Goal: Task Accomplishment & Management: Use online tool/utility

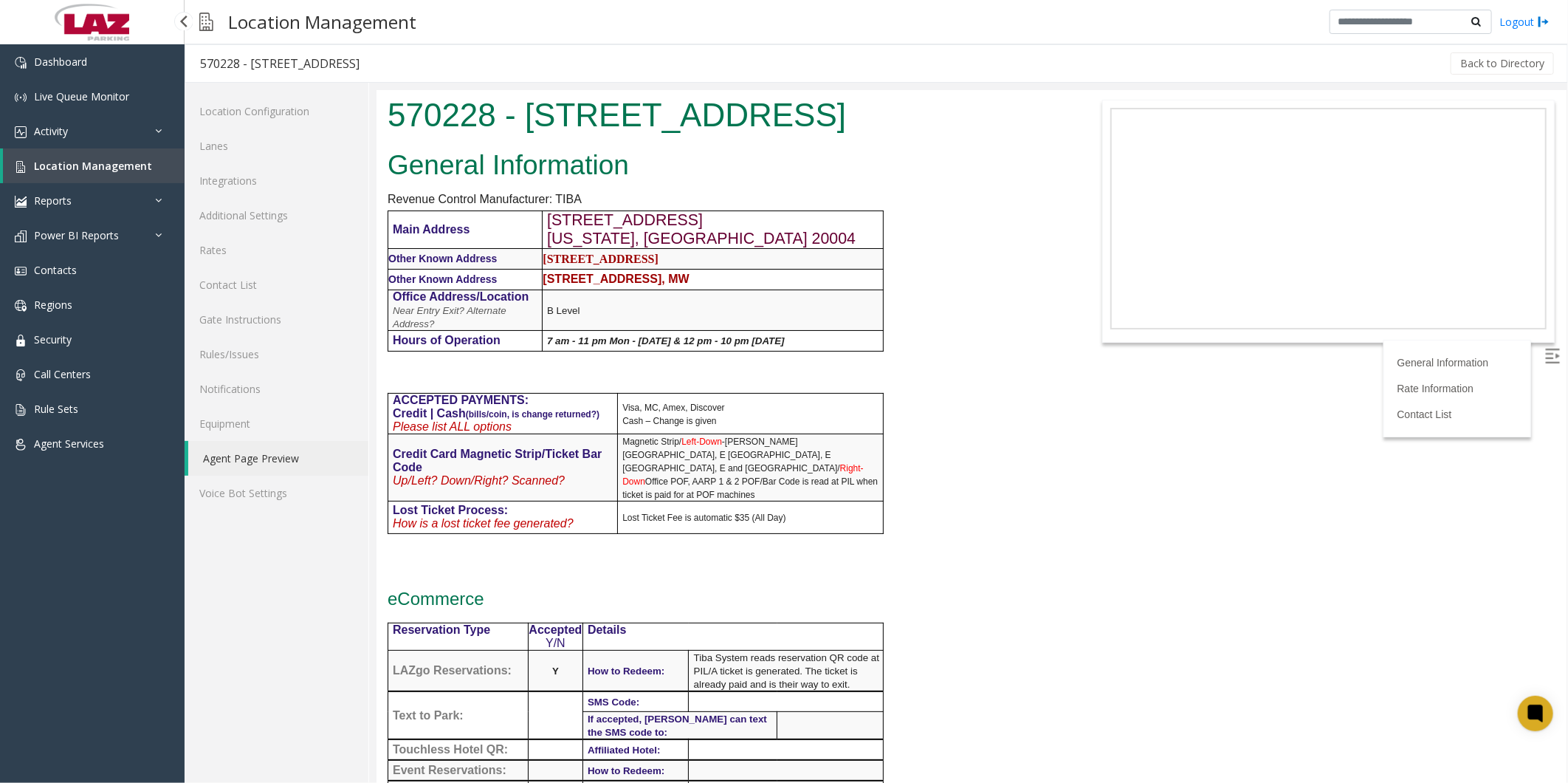
click at [70, 4] on span "Location Management" at bounding box center [93, 166] width 118 height 14
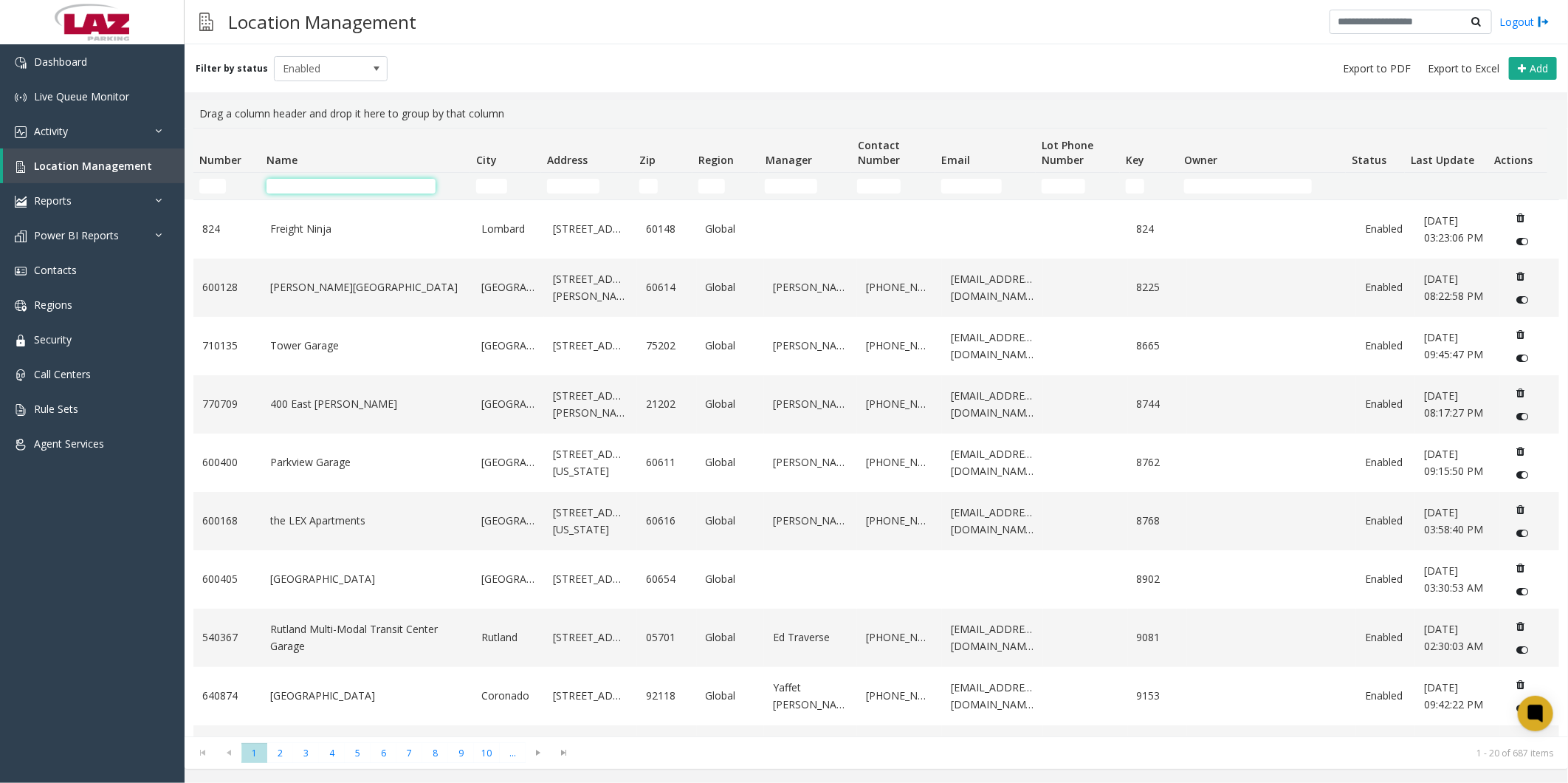
click at [306, 4] on input "Name Filter" at bounding box center [351, 186] width 169 height 14
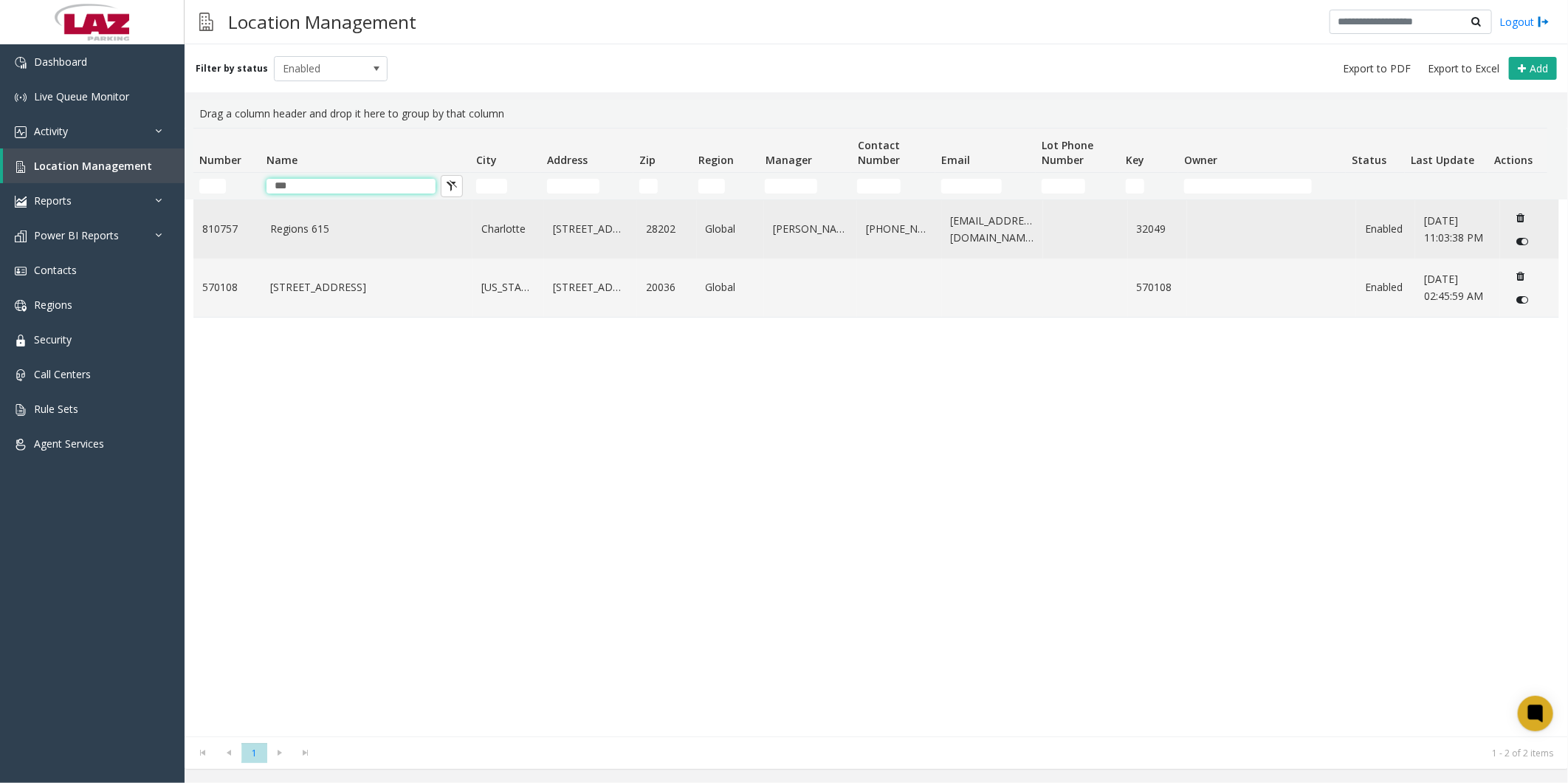
type input "***"
click at [278, 4] on td "Regions 615" at bounding box center [366, 229] width 211 height 58
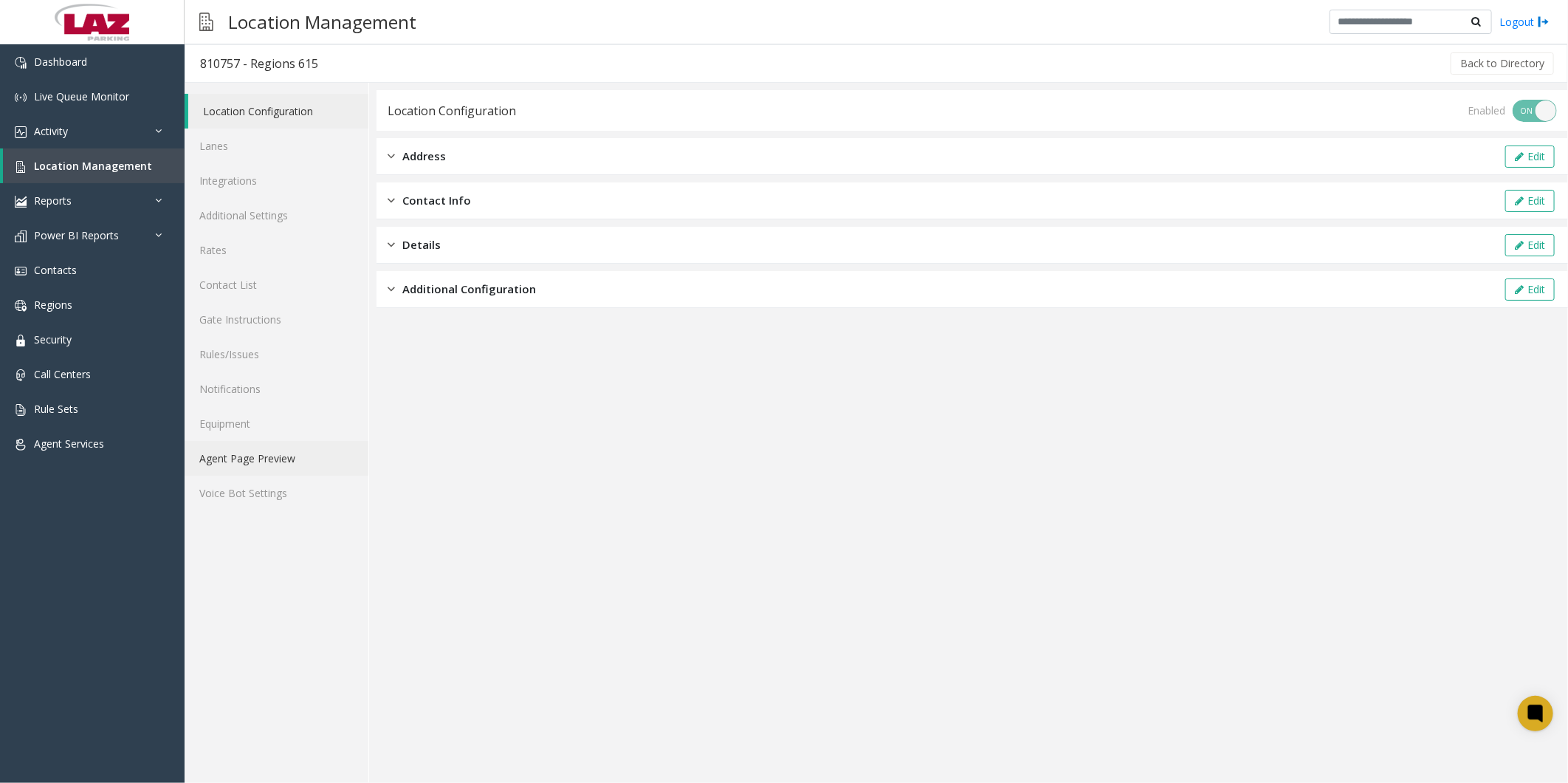
click at [259, 4] on link "Agent Page Preview" at bounding box center [276, 458] width 184 height 35
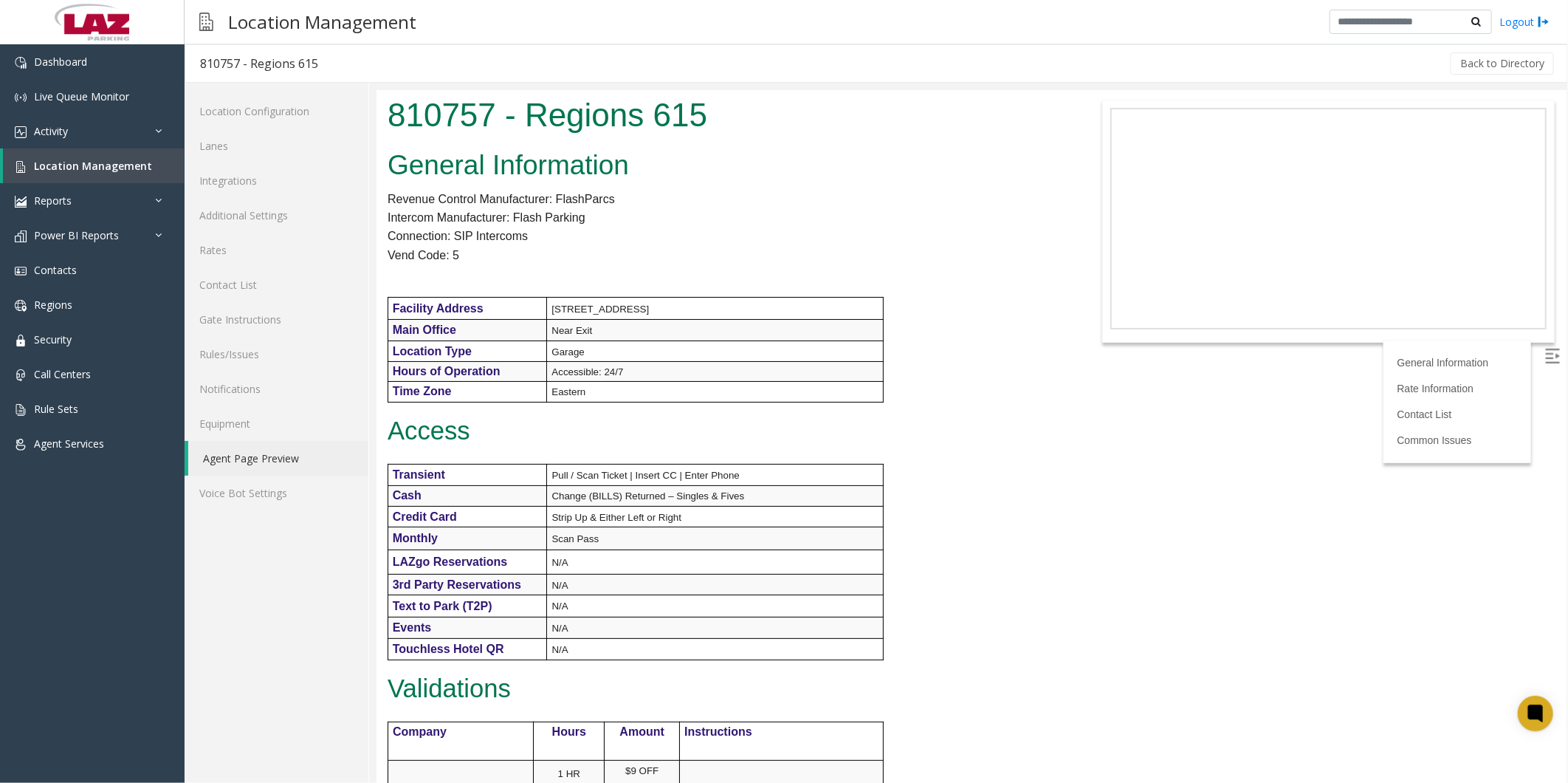
click at [403, 4] on div "General Information Revenue Control Manufacturer: FlashParcs Intercom Manufactu…" at bounding box center [722, 636] width 694 height 986
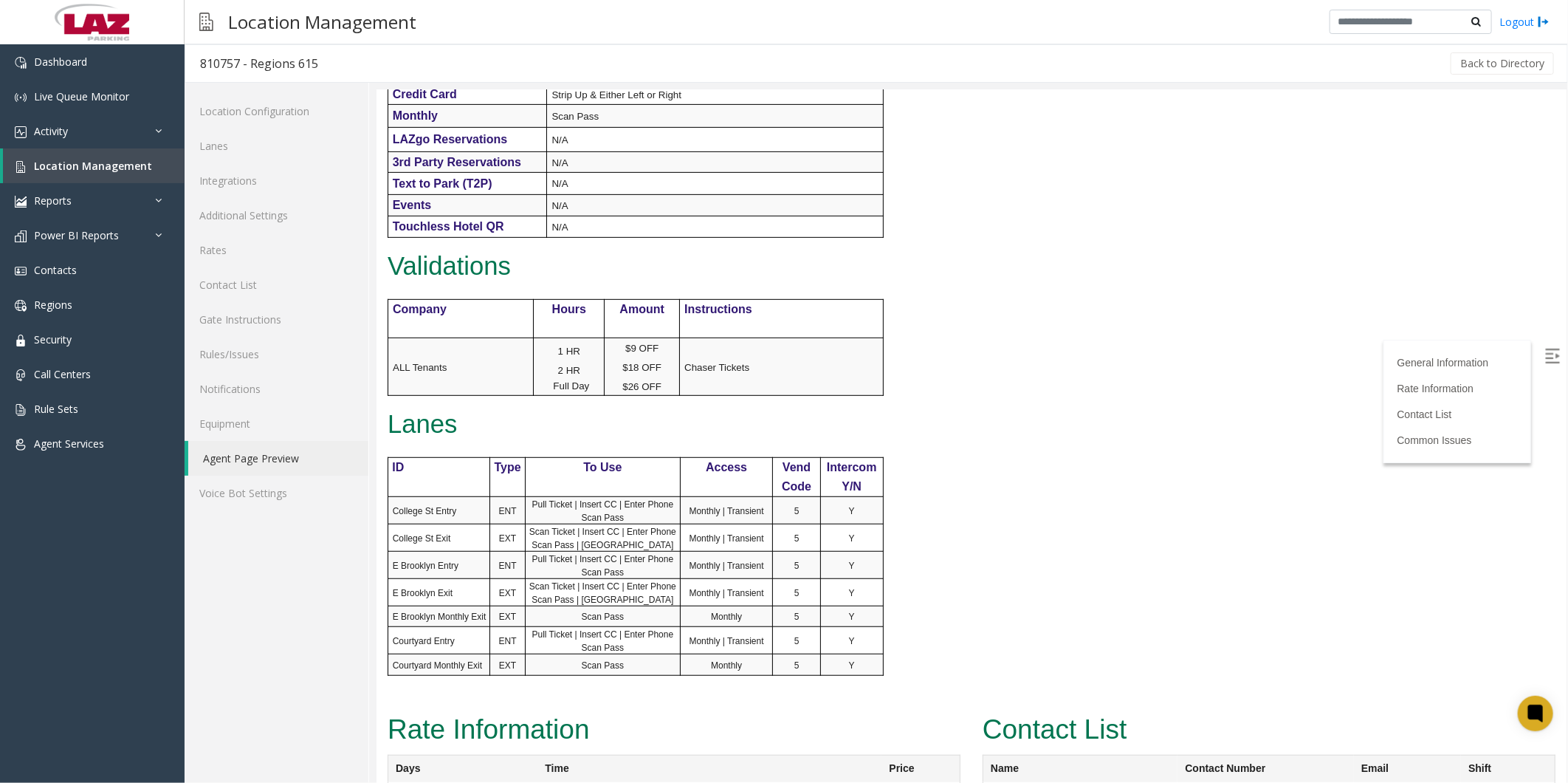
scroll to position [573, 0]
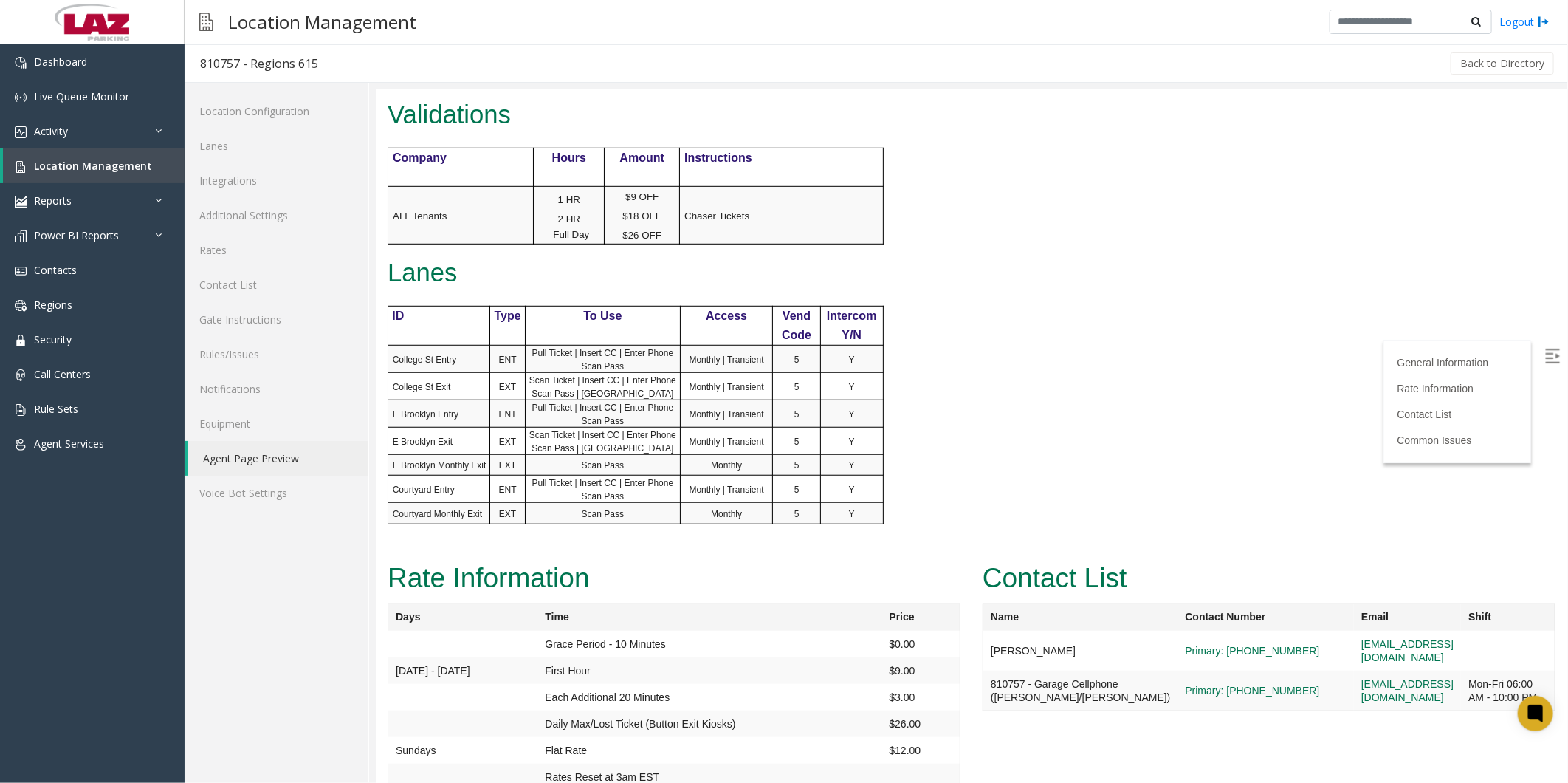
click at [403, 4] on div "General Information Revenue Control Manufacturer: FlashParcs Intercom Manufactu…" at bounding box center [722, 63] width 694 height 986
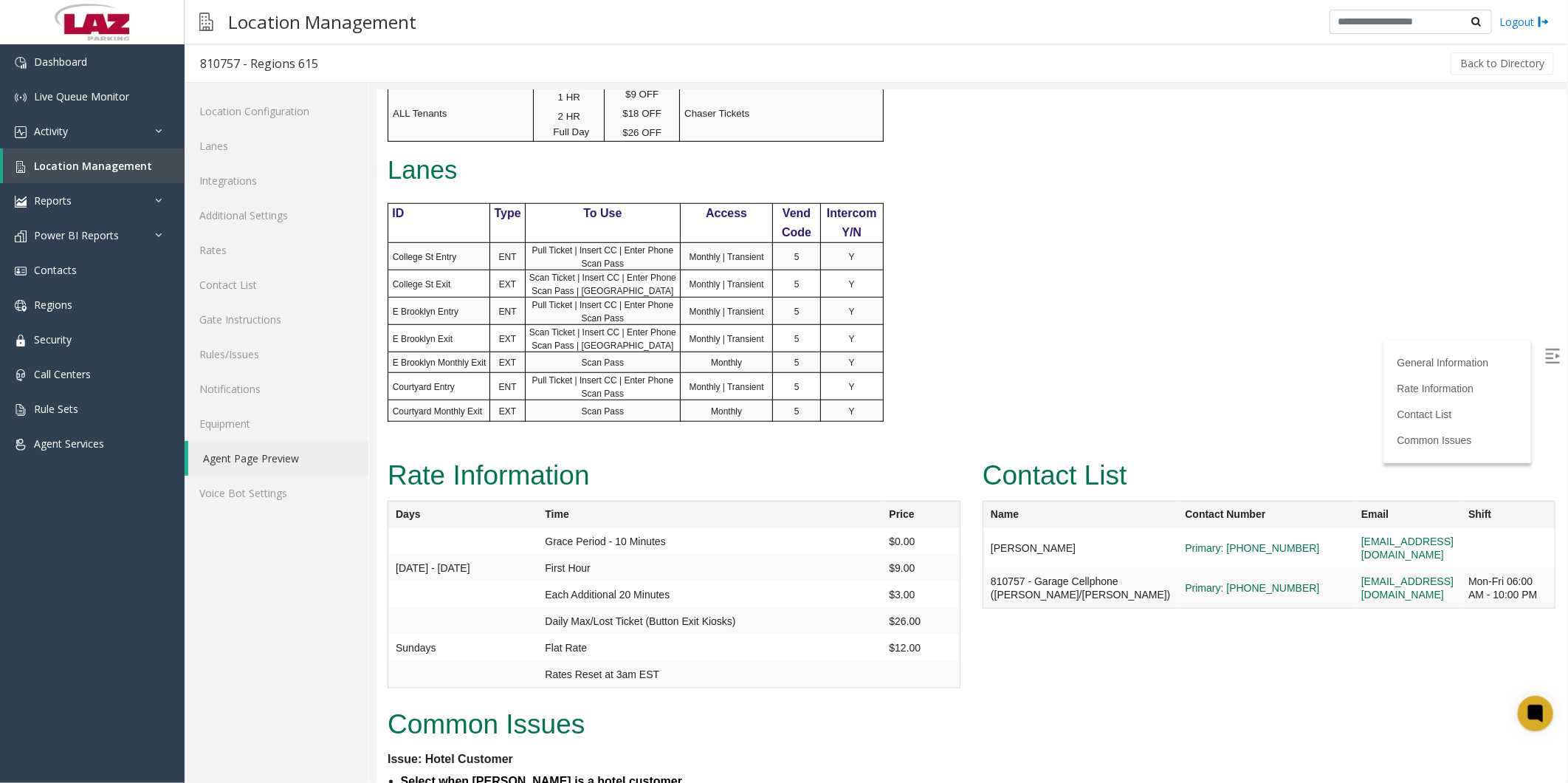
scroll to position [737, 0]
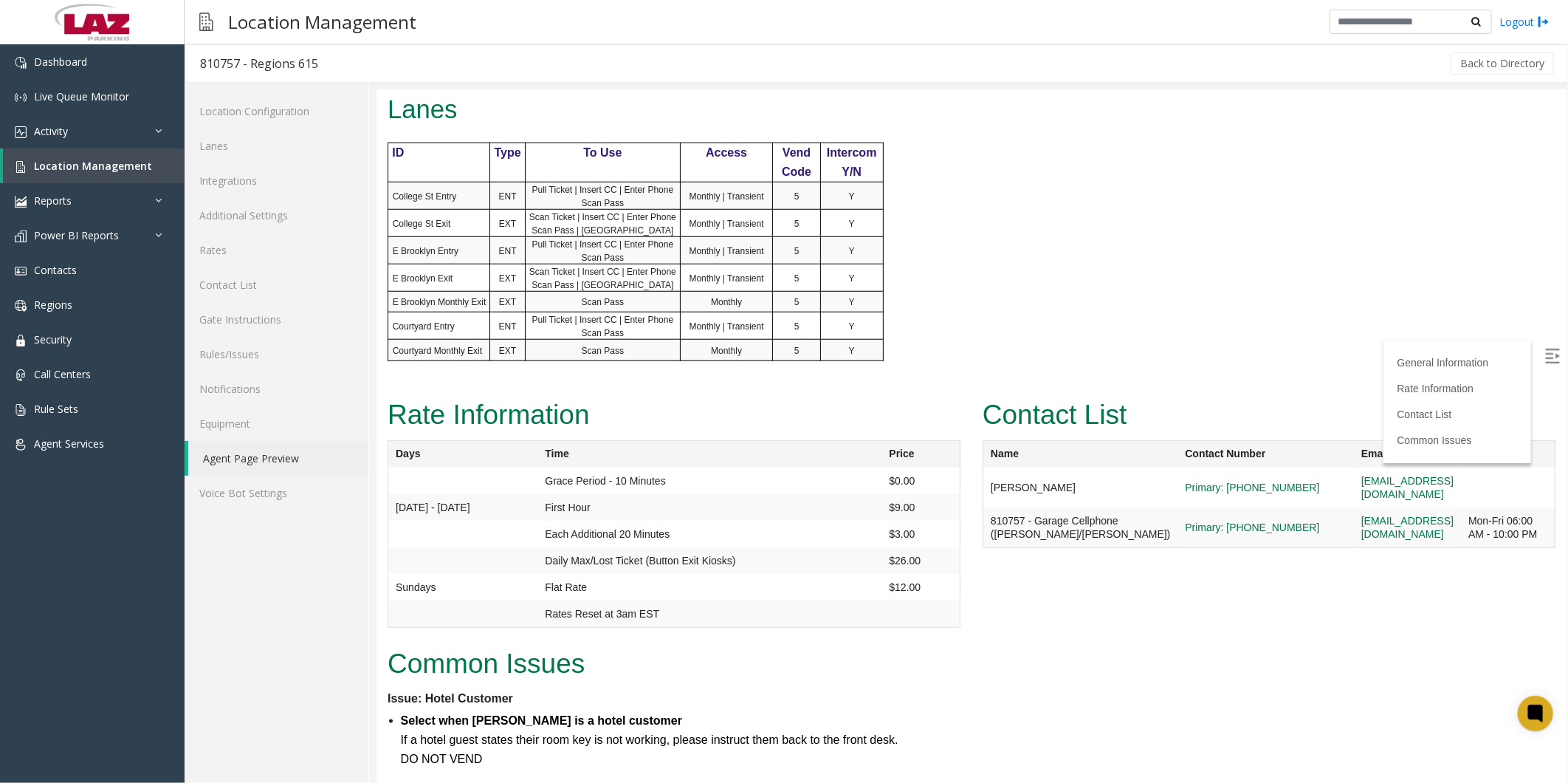
click at [403, 4] on table "Days Time Price Grace Period - 10 Minutes $0.00 [DATE] - [DATE] First Hour $9.0…" at bounding box center [673, 533] width 573 height 187
click at [403, 4] on div "Rate Information Days Time Price Grace Period - 10 Minutes $0.00 [DATE] - [DATE…" at bounding box center [673, 517] width 595 height 248
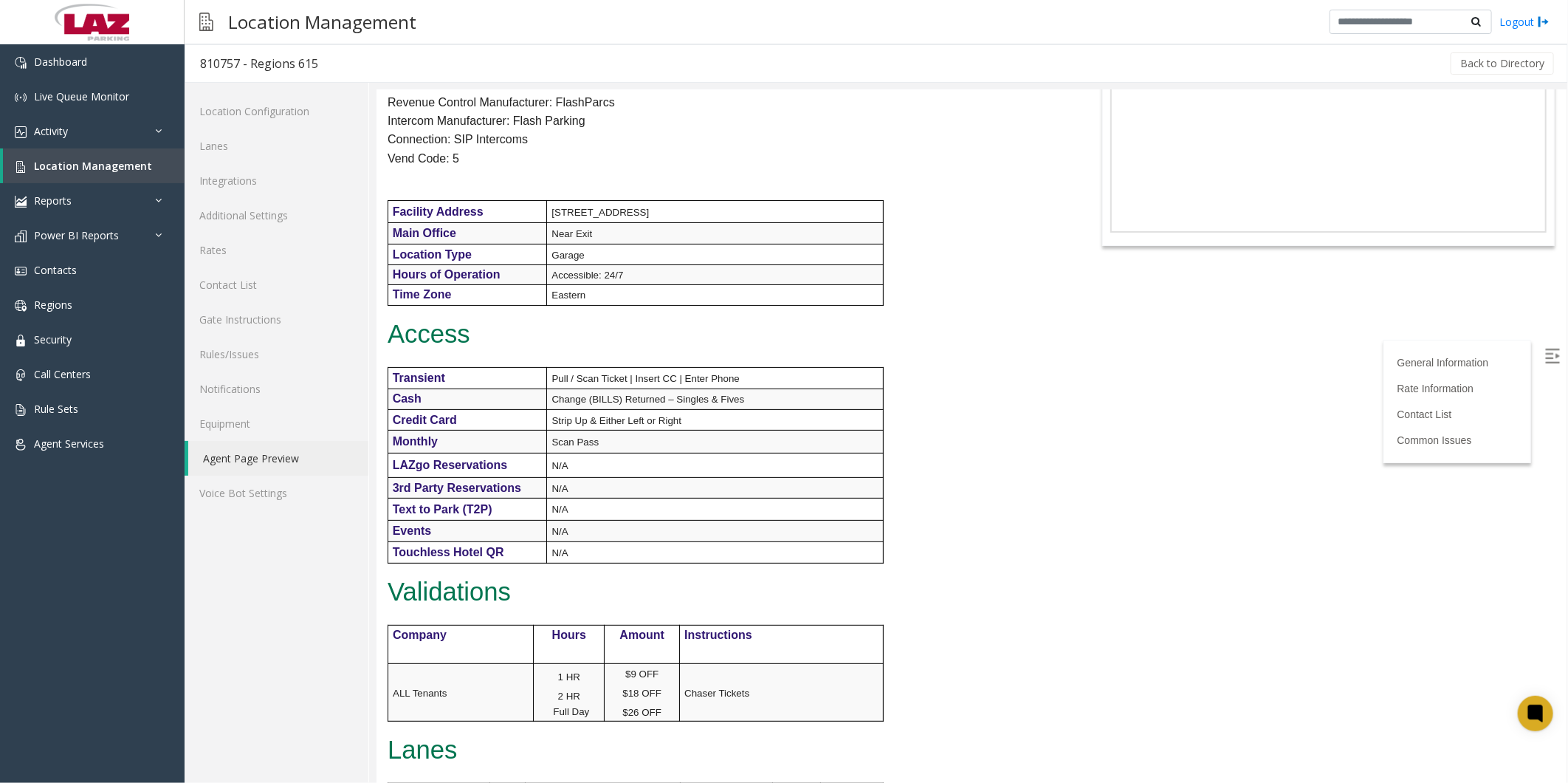
scroll to position [0, 0]
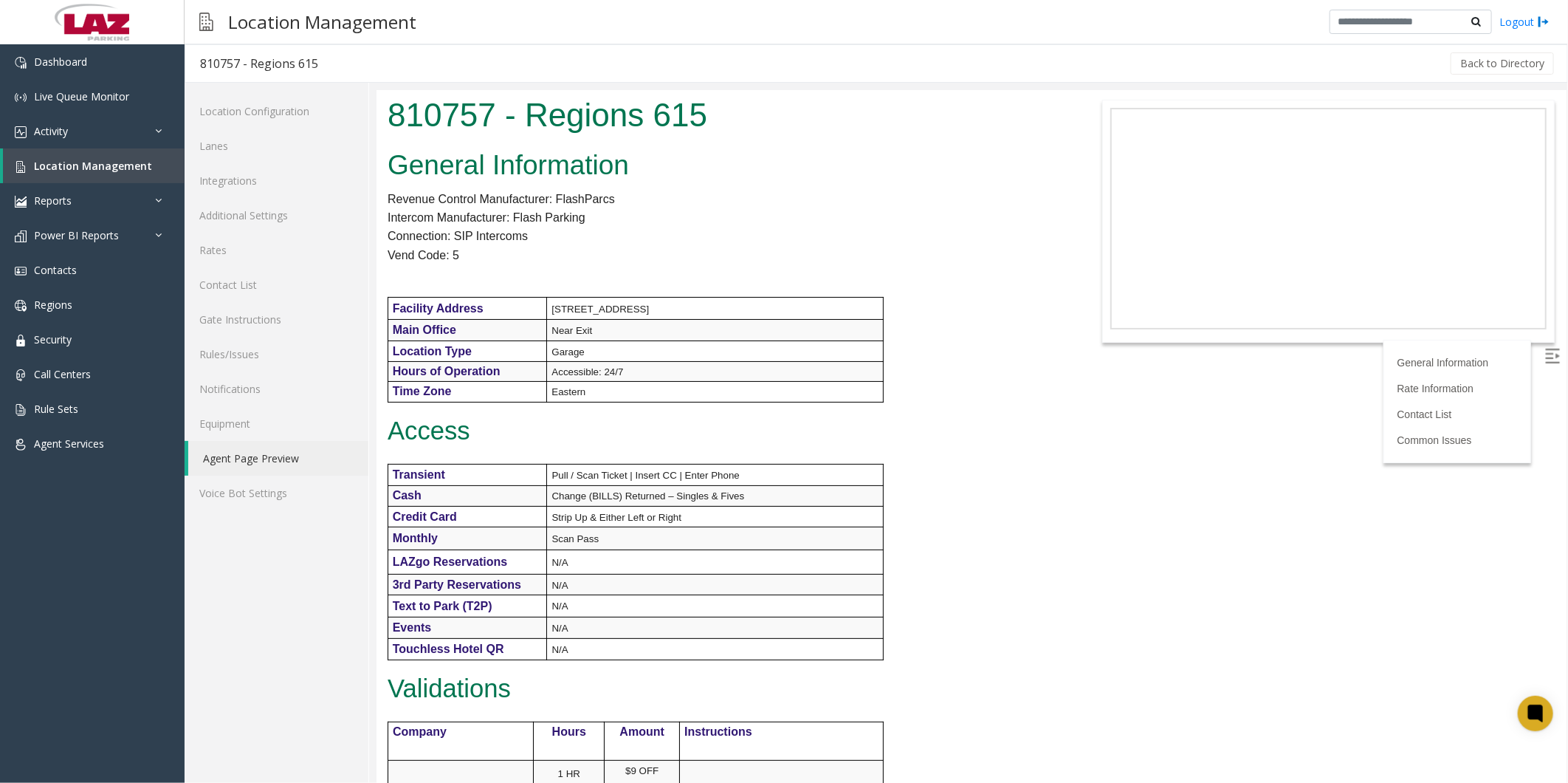
click at [403, 4] on div "General Information Revenue Control Manufacturer: FlashParcs Intercom Manufactu…" at bounding box center [722, 636] width 694 height 986
click at [44, 4] on span "Location Management" at bounding box center [93, 166] width 118 height 14
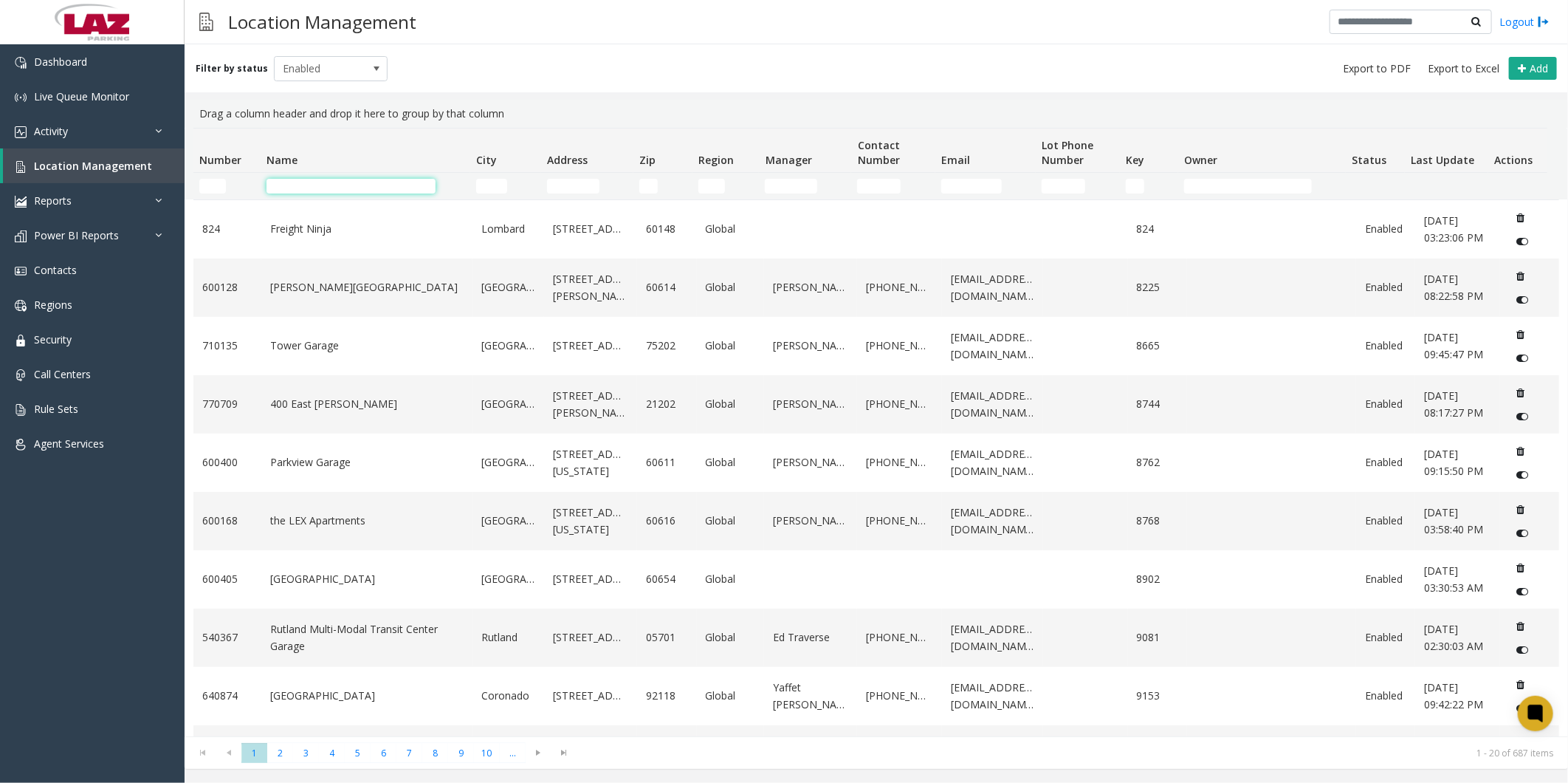
click at [306, 4] on input "Name Filter" at bounding box center [351, 186] width 169 height 14
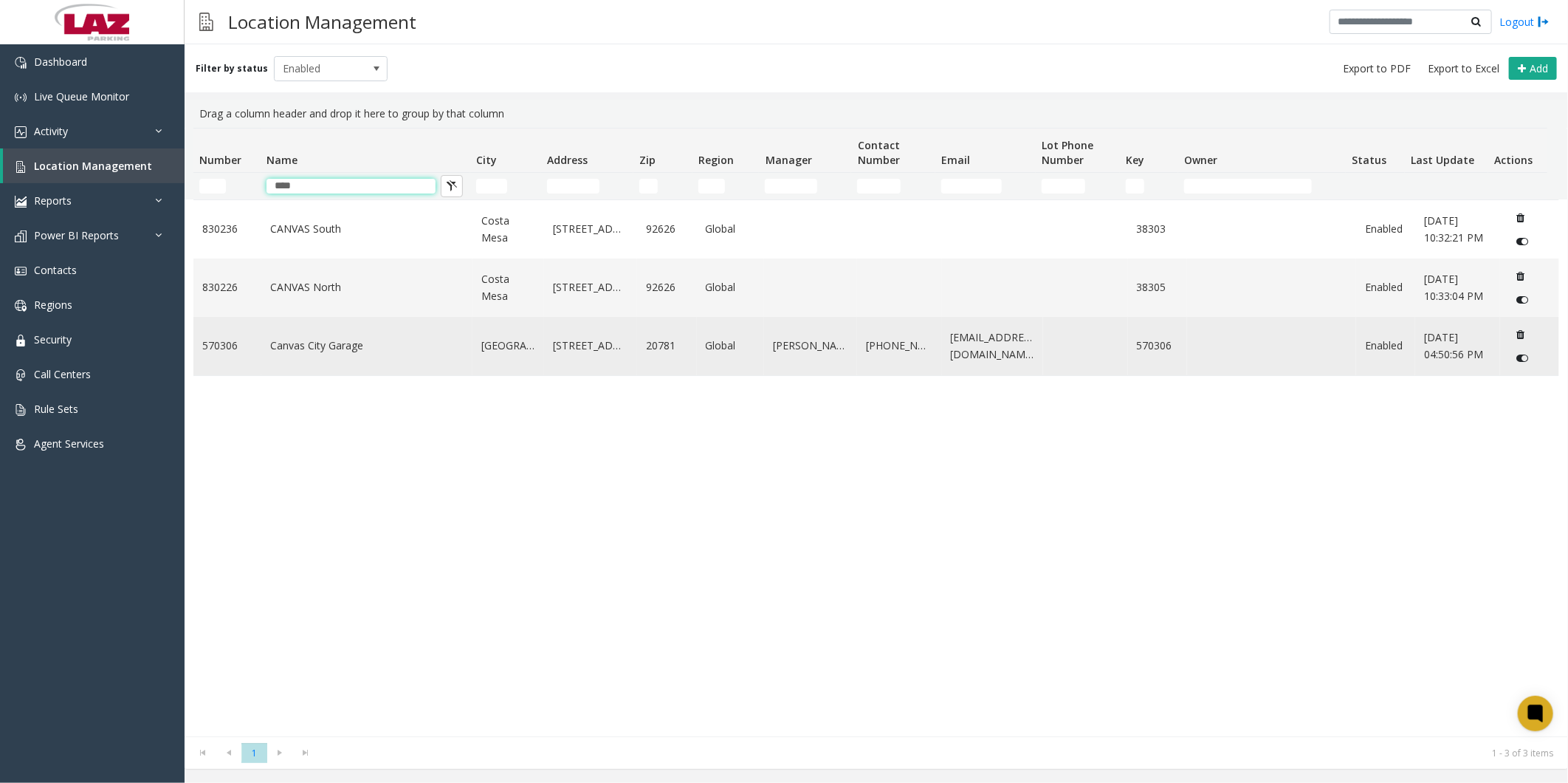
type input "****"
click at [292, 4] on link "Canvas City Garage" at bounding box center [366, 346] width 193 height 16
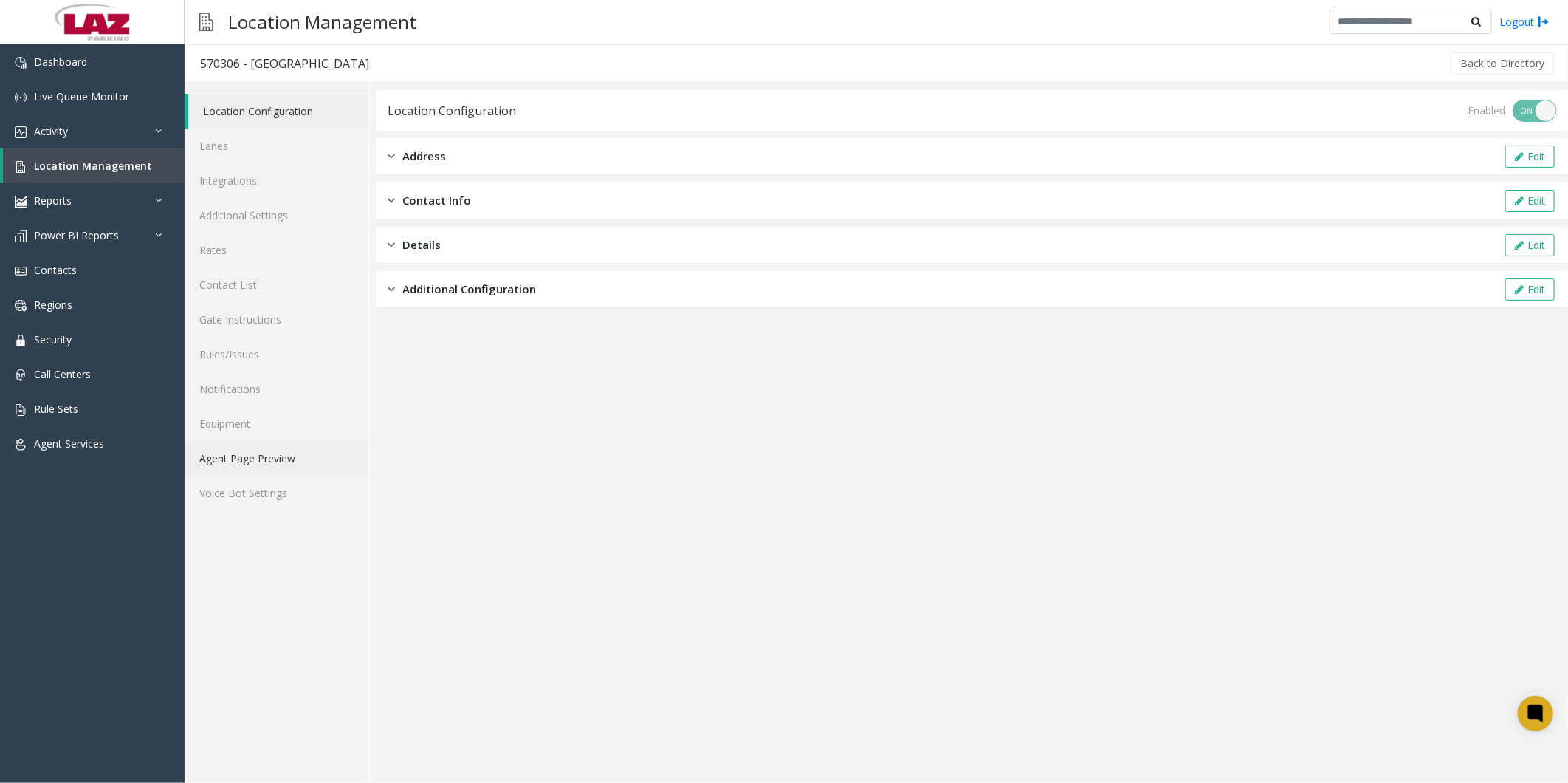
click at [266, 4] on link "Agent Page Preview" at bounding box center [276, 458] width 184 height 35
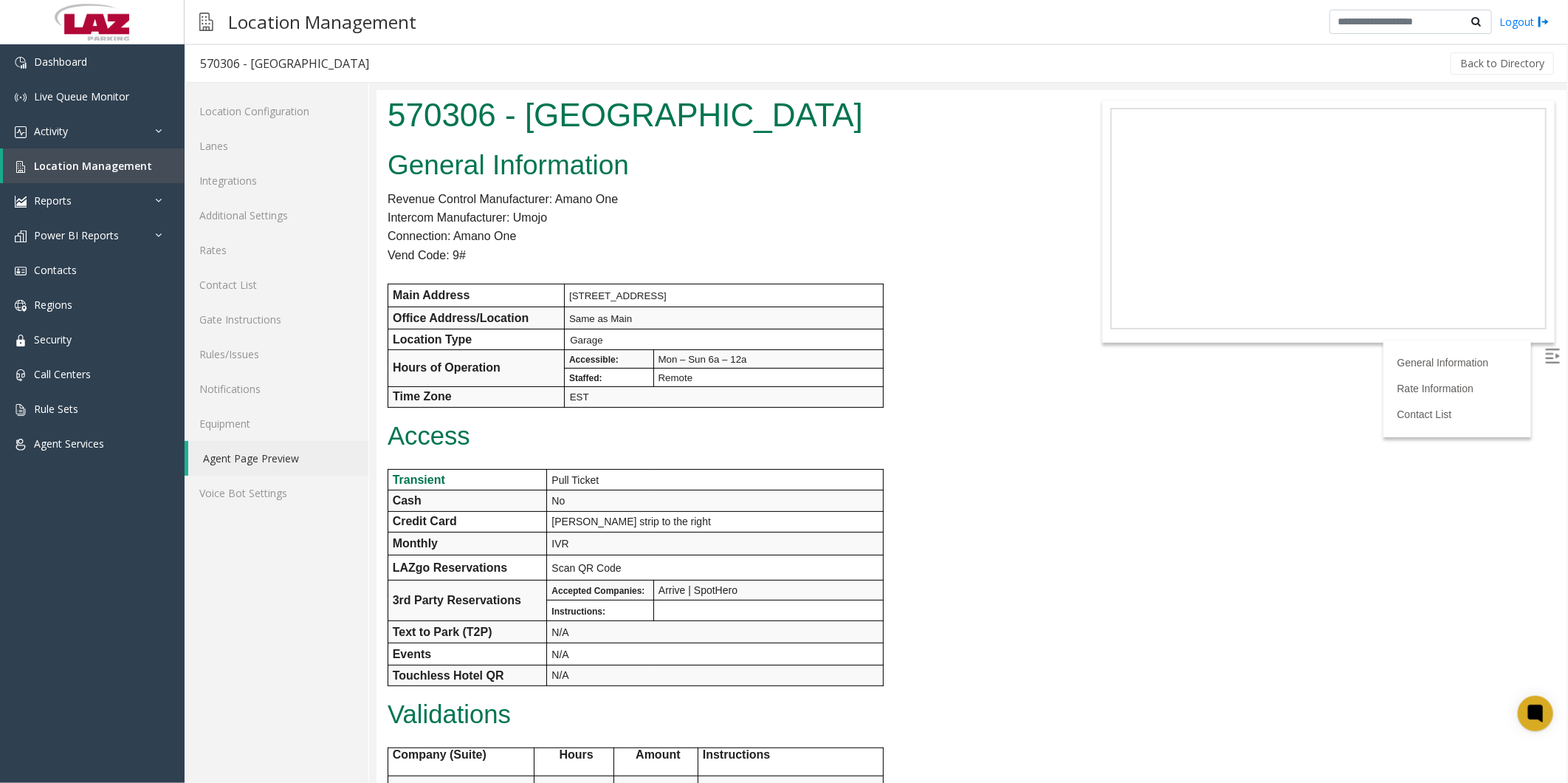
click at [403, 4] on div "General Information Revenue Control Manufacturer: Amano One Intercom Manufactur…" at bounding box center [722, 648] width 694 height 1010
click at [403, 4] on p "Connection: Amano One" at bounding box center [722, 235] width 672 height 19
click at [240, 4] on link "Lanes" at bounding box center [276, 146] width 184 height 35
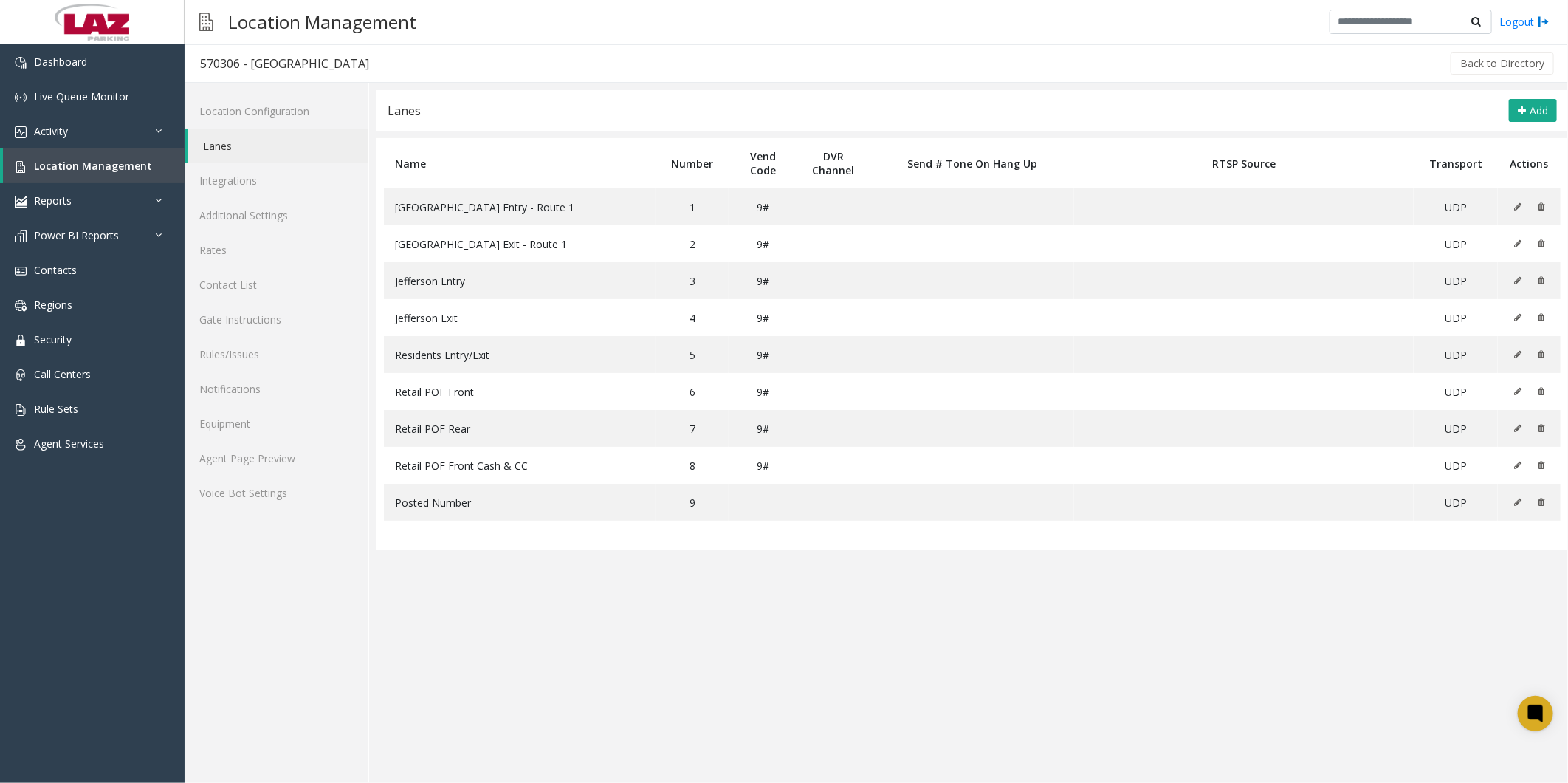
click at [403, 4] on app-lanes "Lanes Add Name Number Vend Code DVR Channel Send # Tone On Hang Up RTSP Source …" at bounding box center [972, 436] width 1191 height 693
click at [248, 4] on link "Agent Page Preview" at bounding box center [276, 458] width 184 height 35
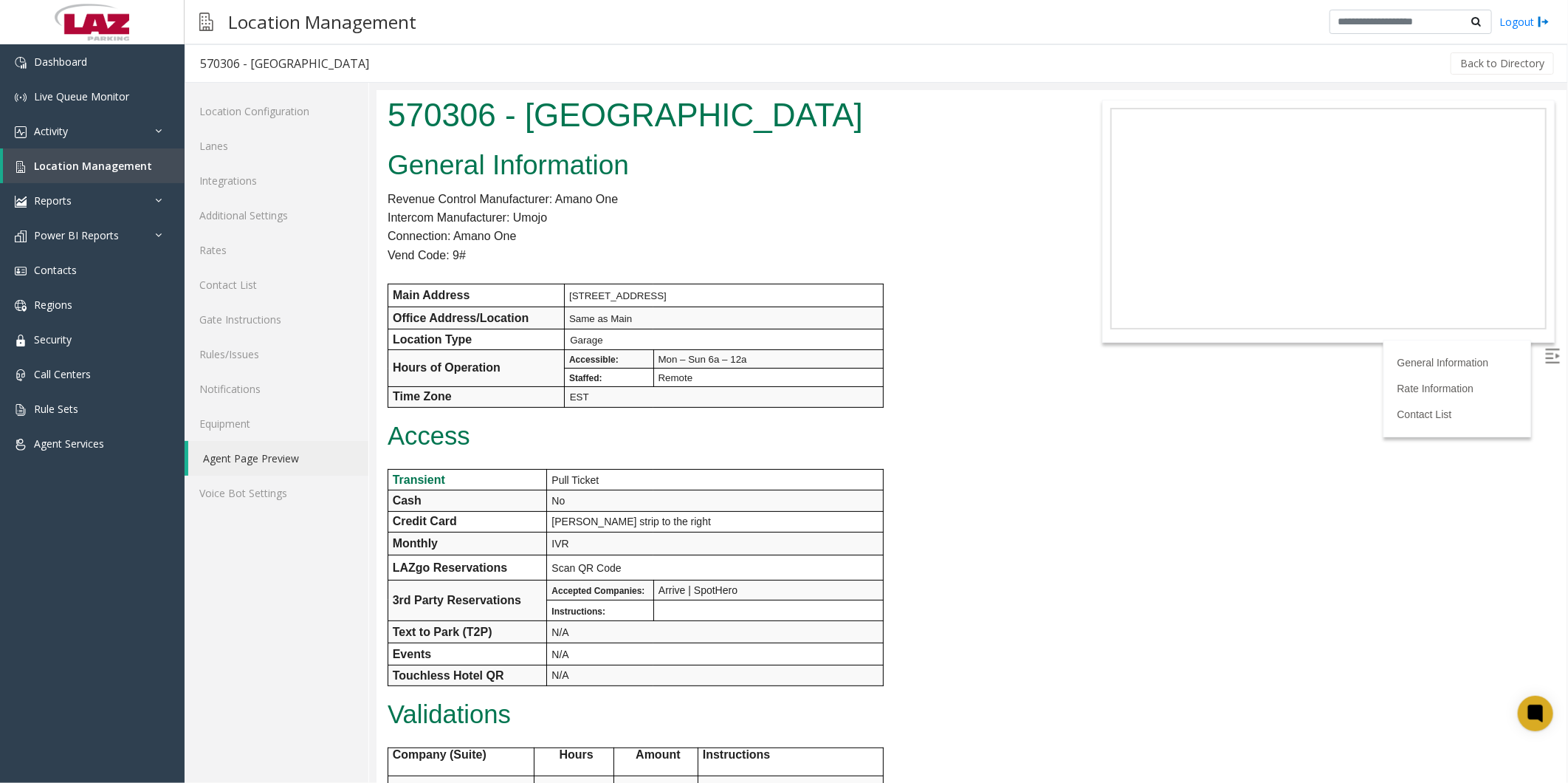
click at [403, 4] on div "General Information Revenue Control Manufacturer: Amano One Intercom Manufactur…" at bounding box center [722, 648] width 694 height 1010
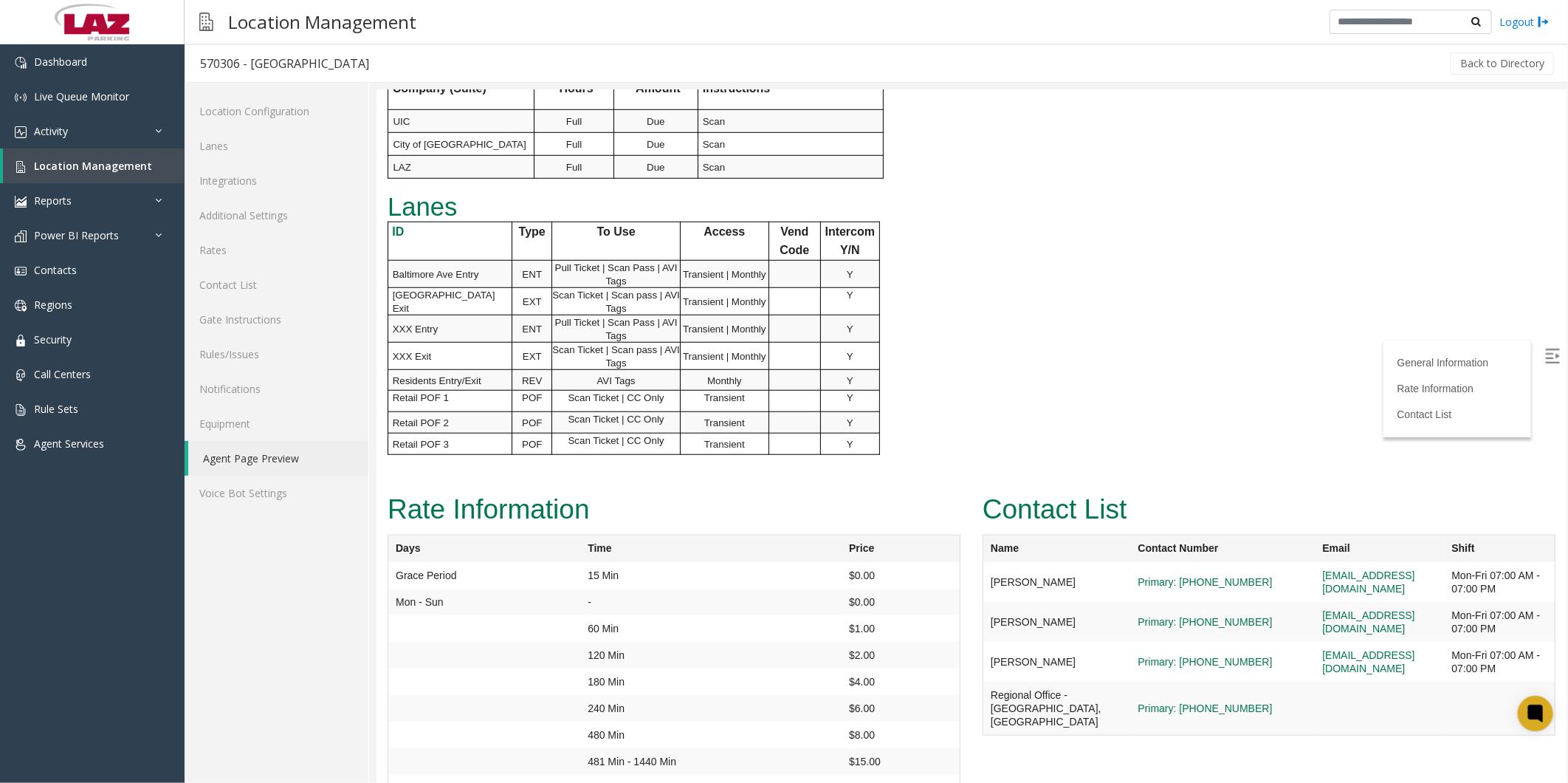
scroll to position [754, 0]
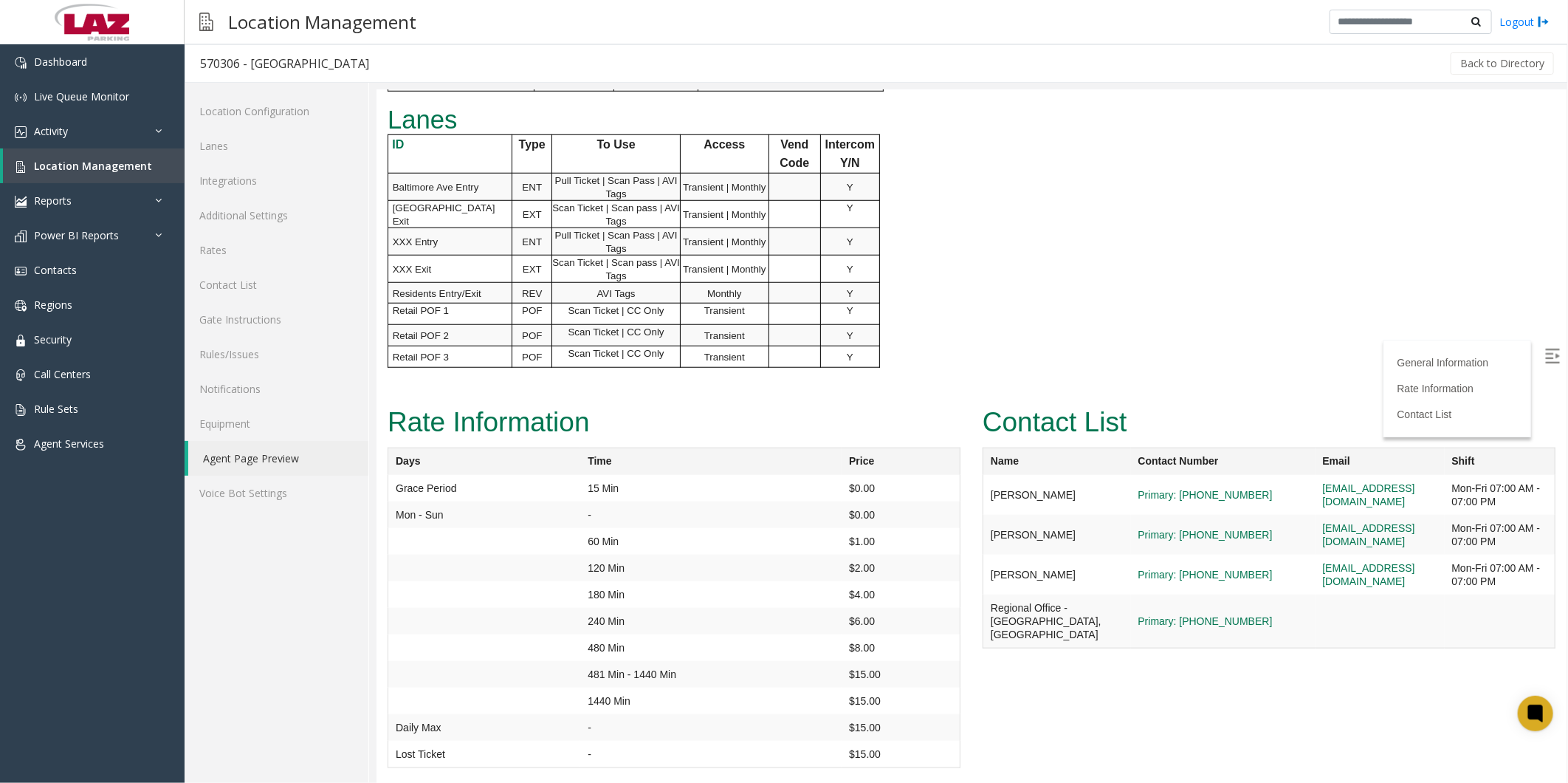
click at [403, 4] on div "Rate Information Days Time Price Grace Period 15 Min $0.00 Mon - Sun - $0.00 60…" at bounding box center [673, 591] width 595 height 382
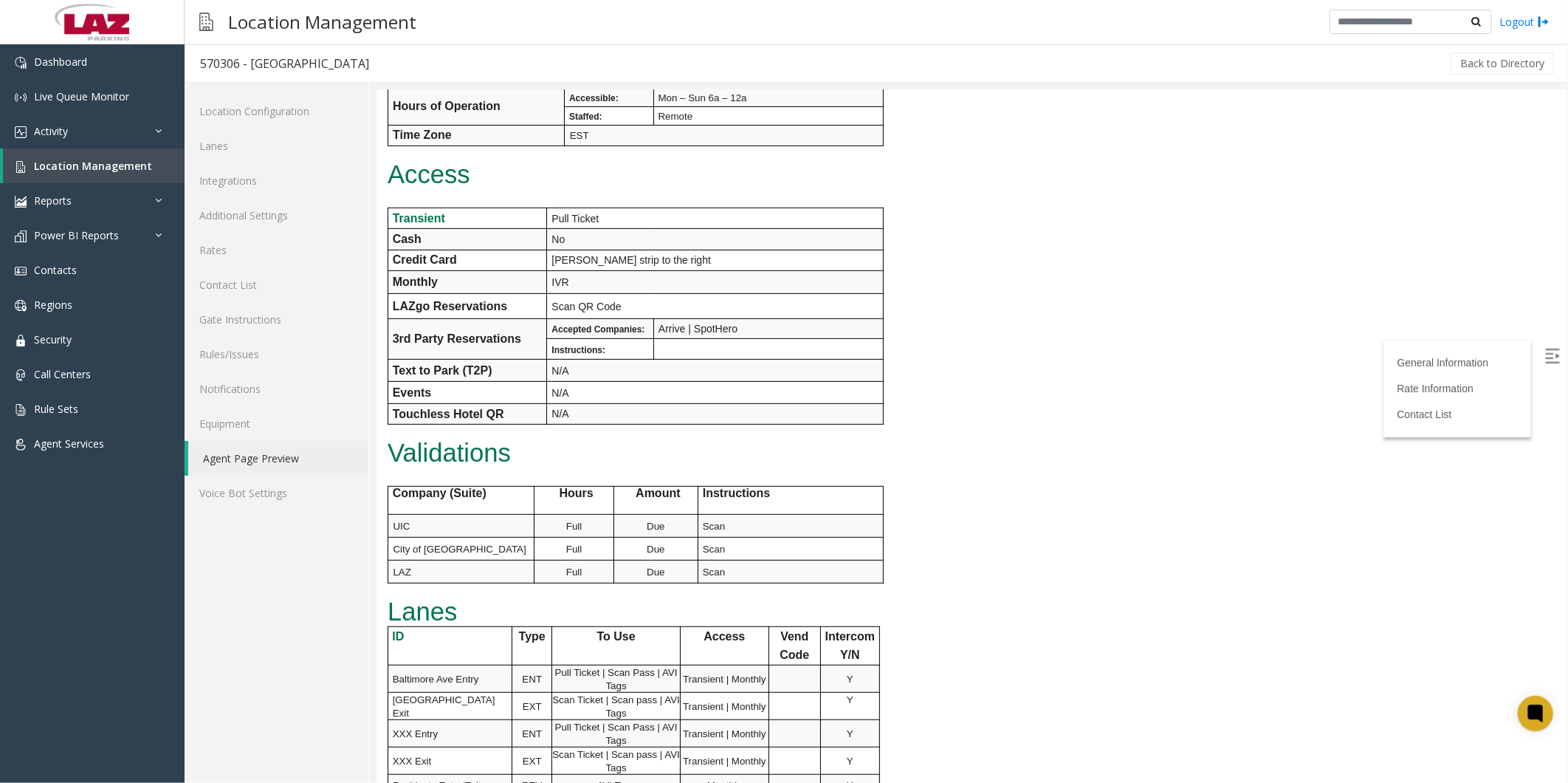
scroll to position [0, 0]
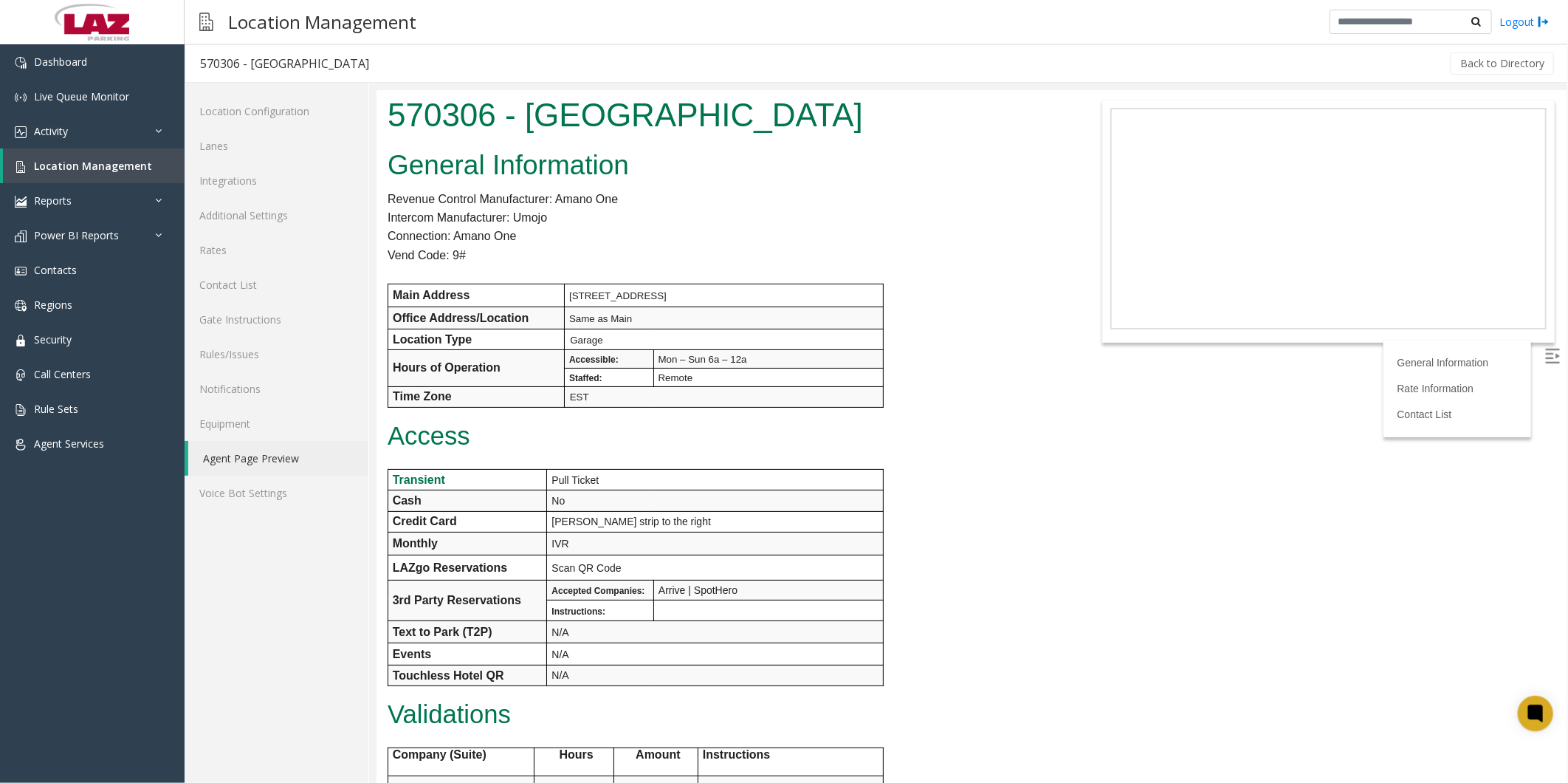
click at [403, 4] on p "Access" at bounding box center [722, 435] width 672 height 28
click at [76, 4] on span "Location Management" at bounding box center [93, 166] width 118 height 14
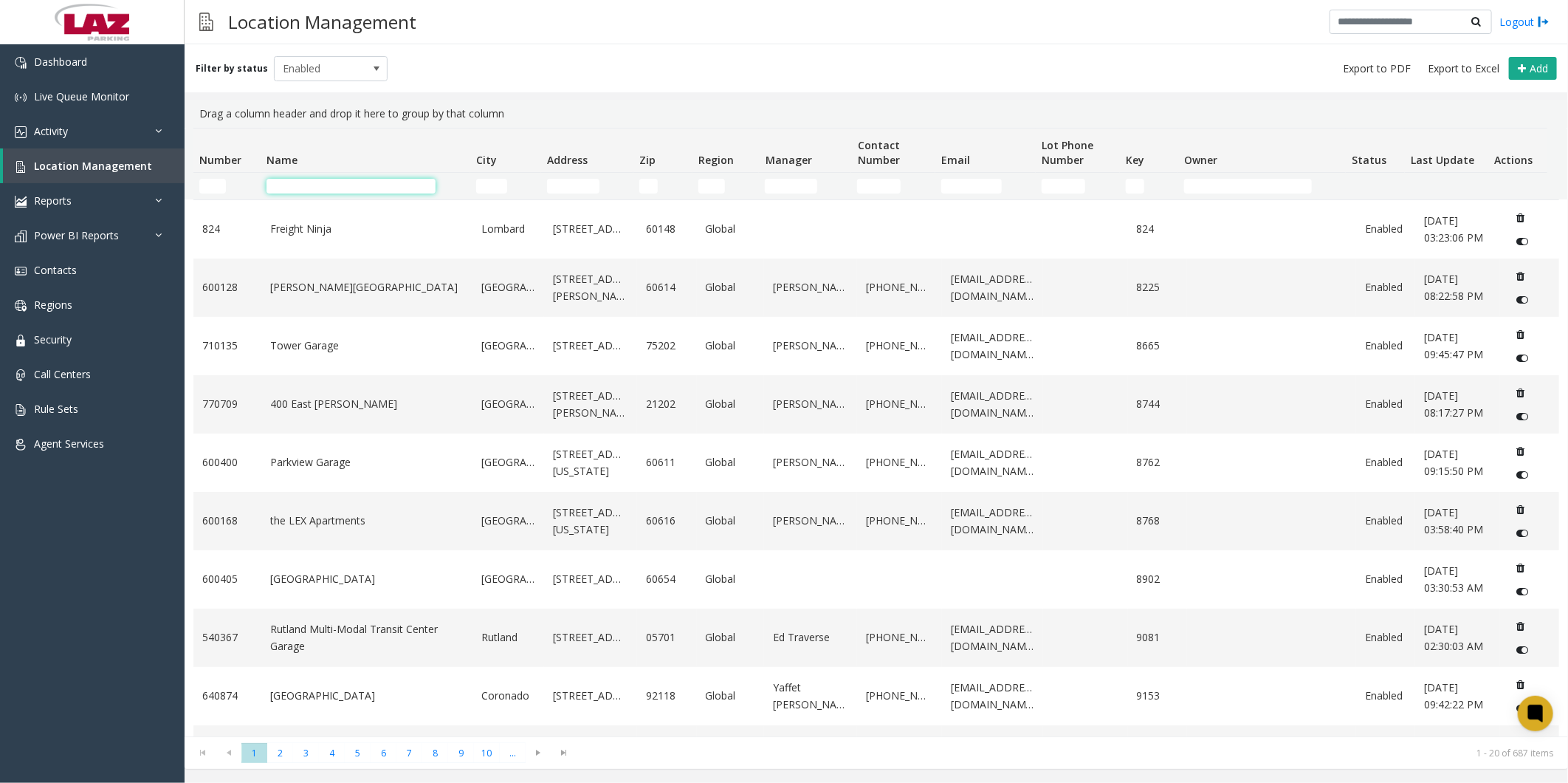
click at [291, 4] on input "Name Filter" at bounding box center [351, 186] width 169 height 14
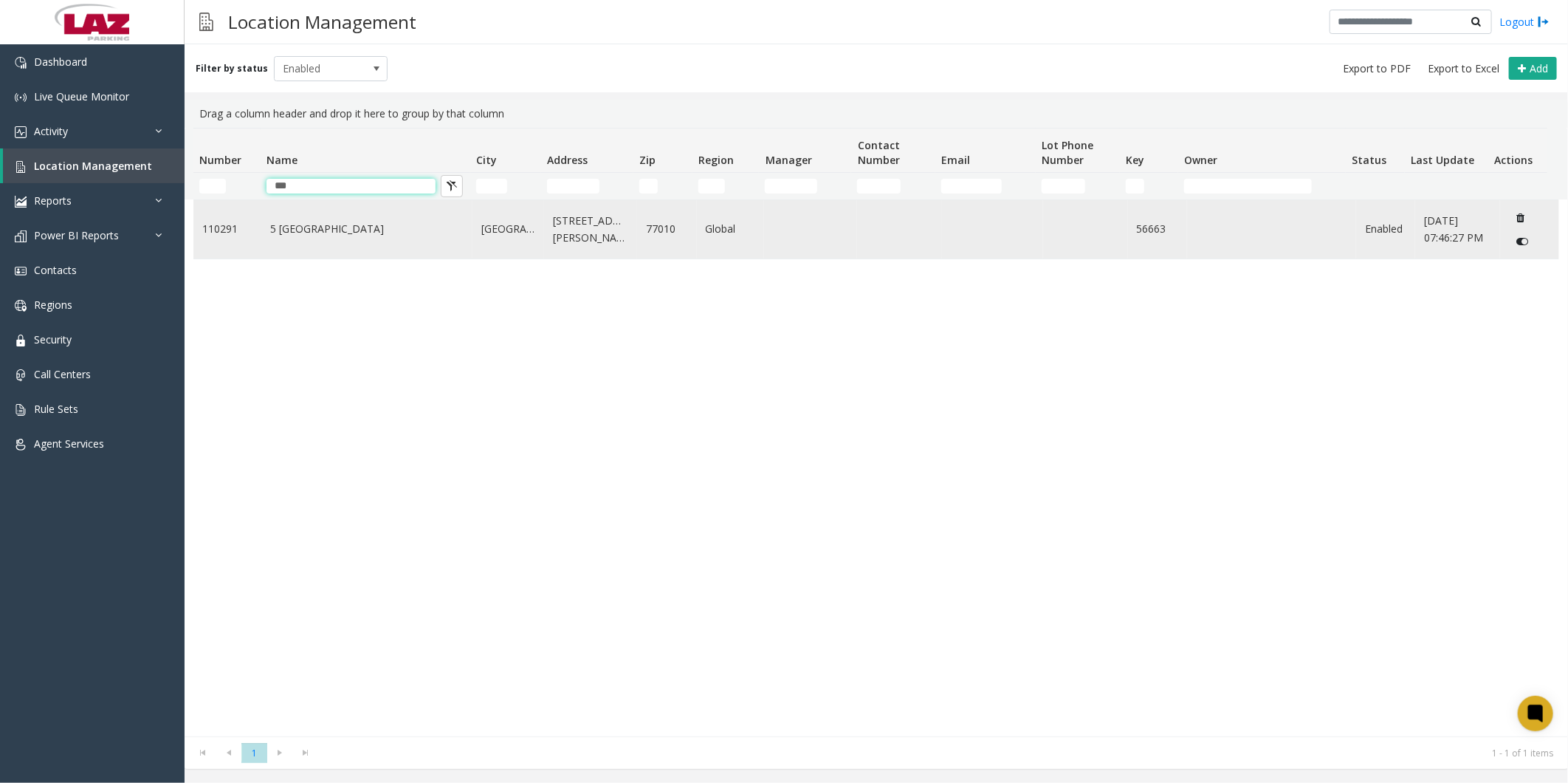
type input "***"
click at [274, 4] on link "5 [GEOGRAPHIC_DATA]" at bounding box center [366, 229] width 193 height 16
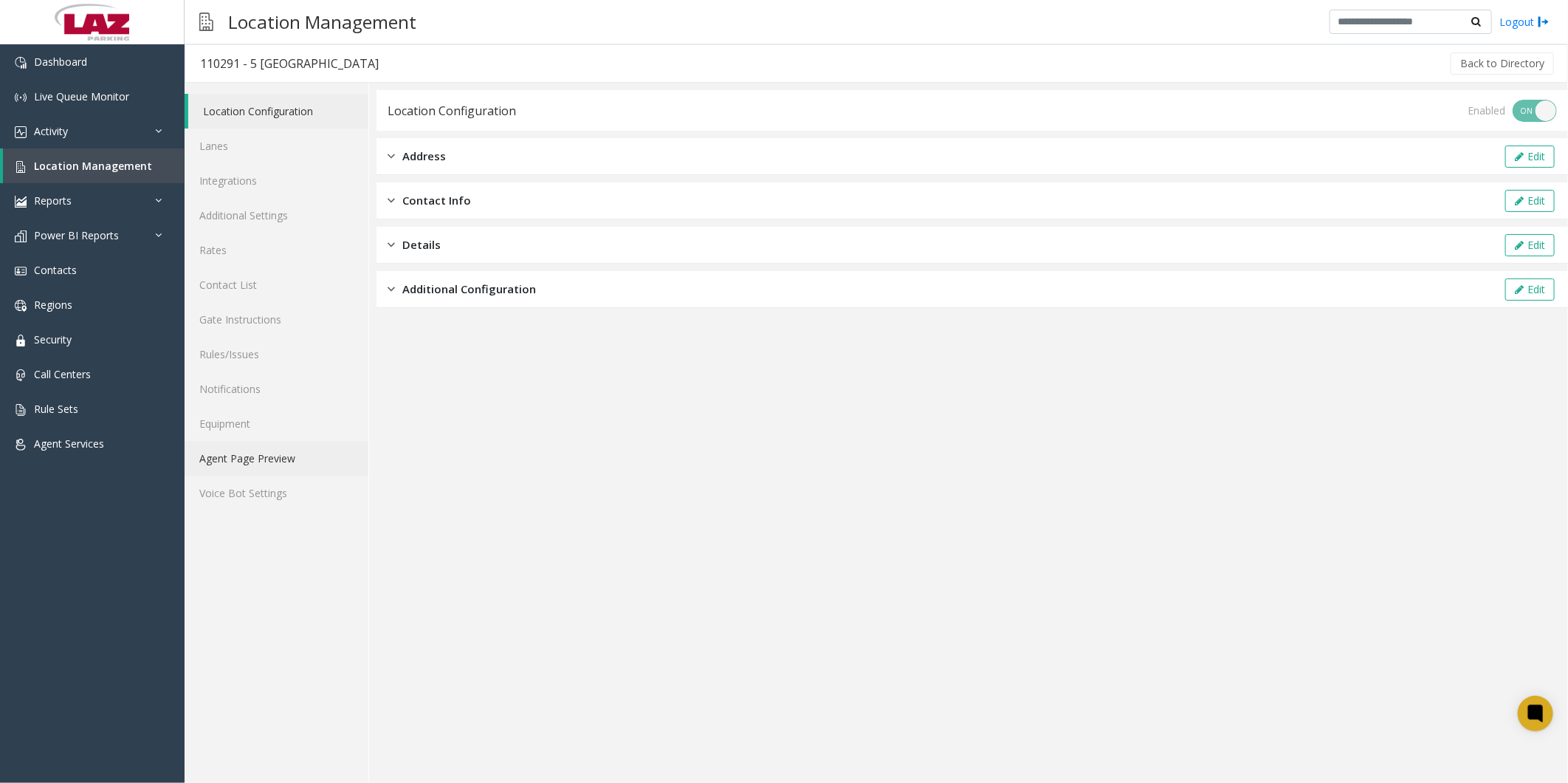
click at [246, 4] on link "Agent Page Preview" at bounding box center [276, 458] width 184 height 35
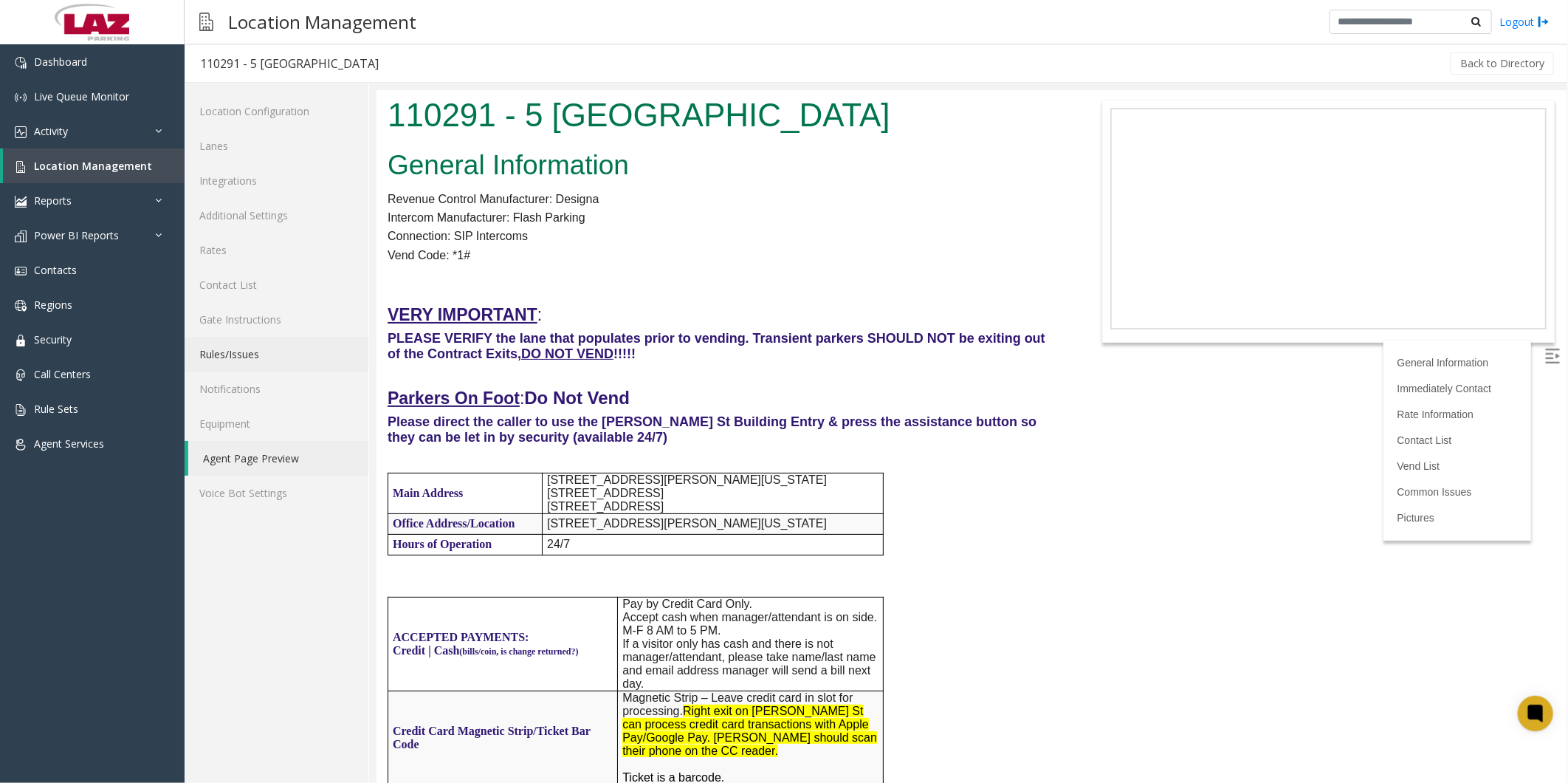
click at [237, 4] on link "Rules/Issues" at bounding box center [276, 354] width 184 height 35
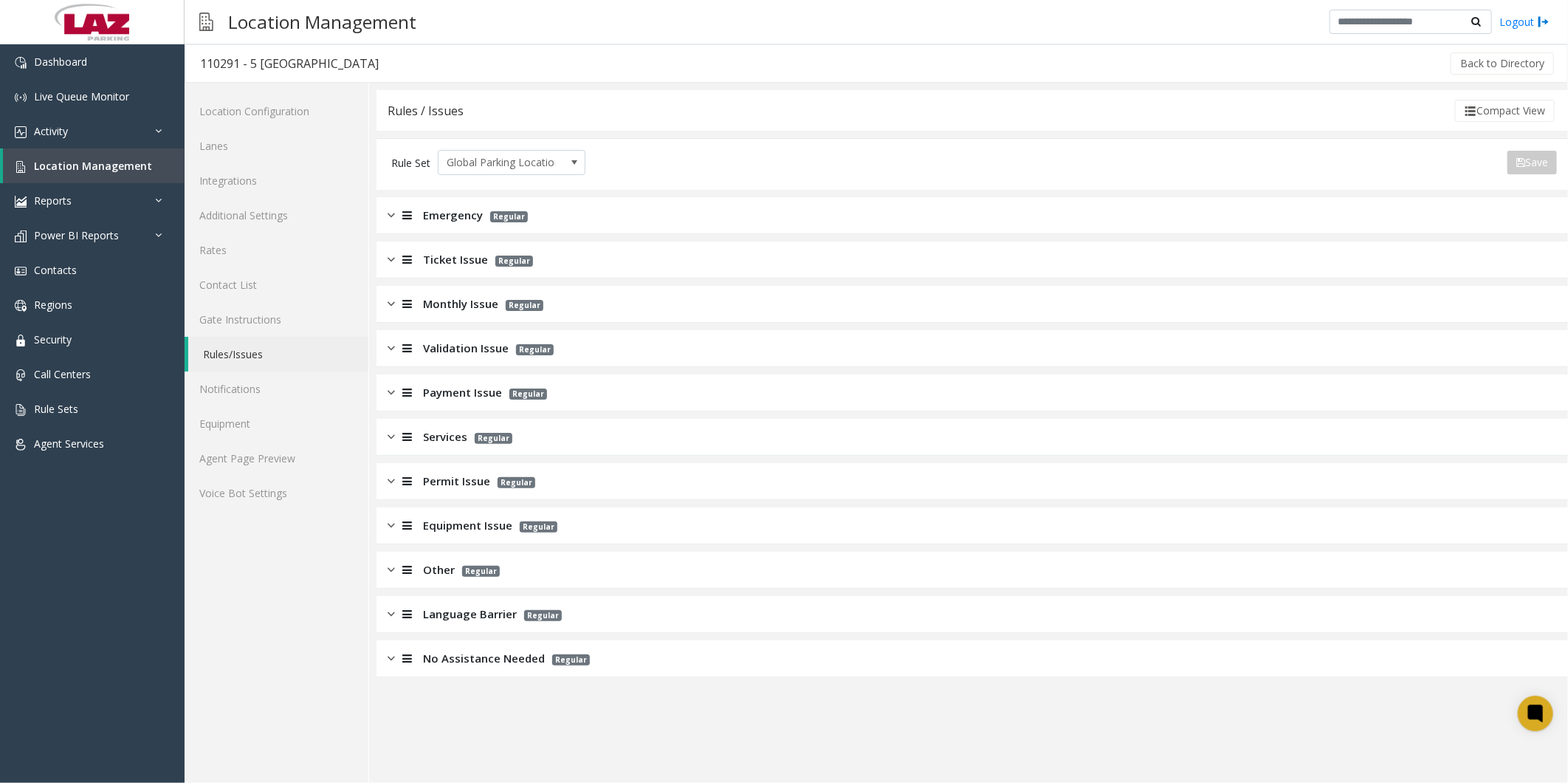
click at [403, 4] on div "Other Regular" at bounding box center [972, 570] width 1191 height 37
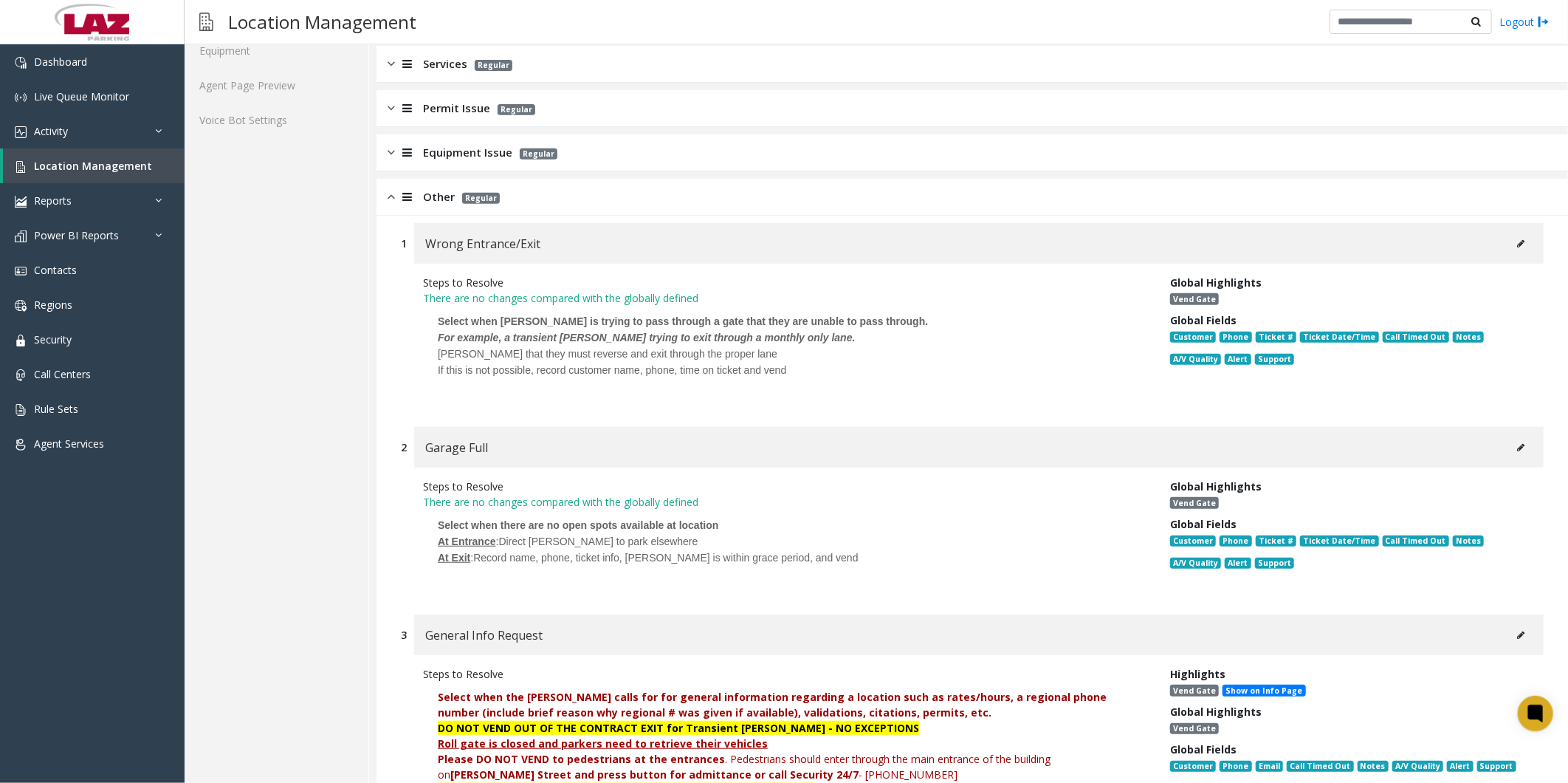
scroll to position [573, 0]
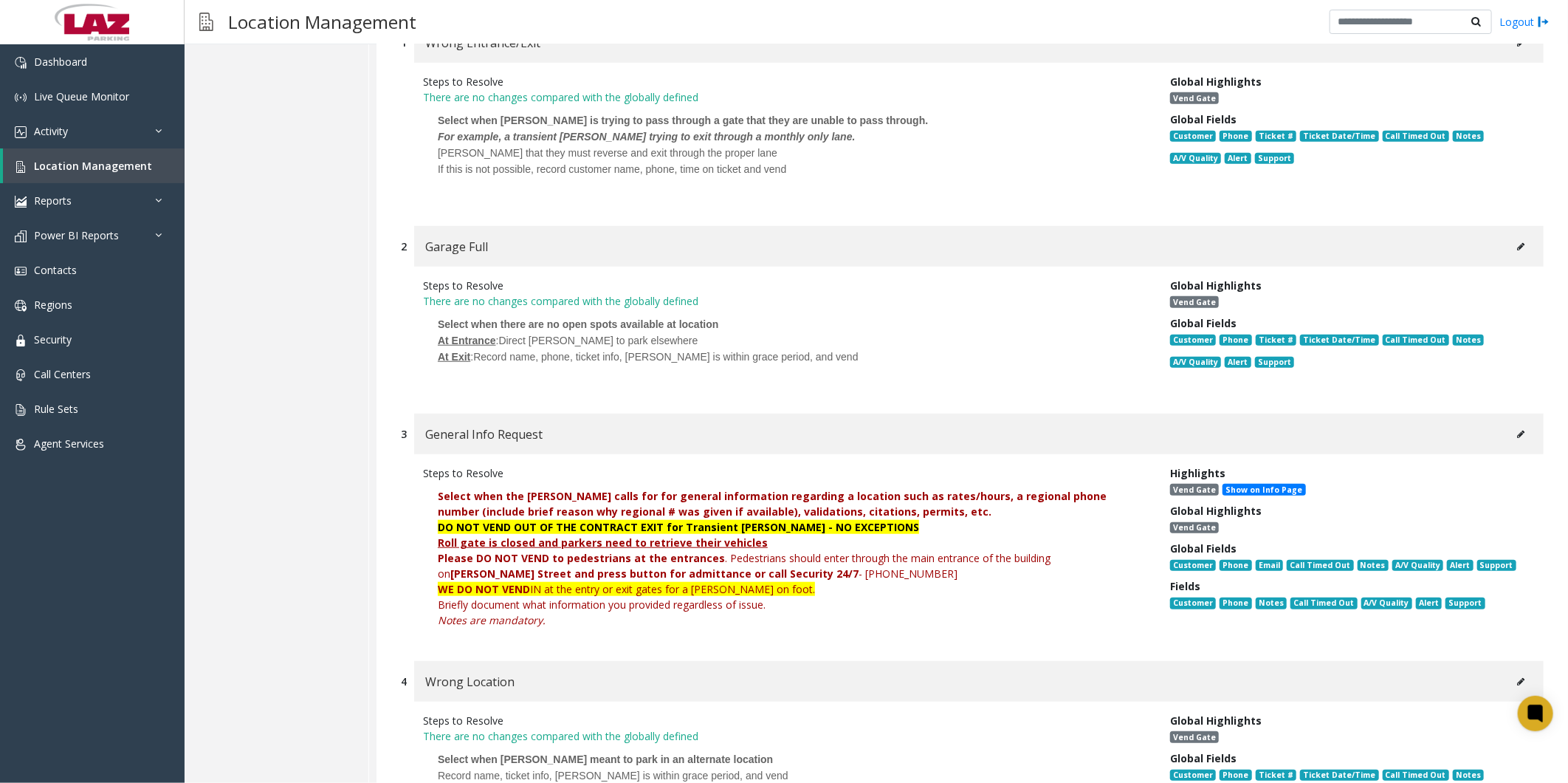
click at [403, 4] on icon at bounding box center [1520, 434] width 7 height 9
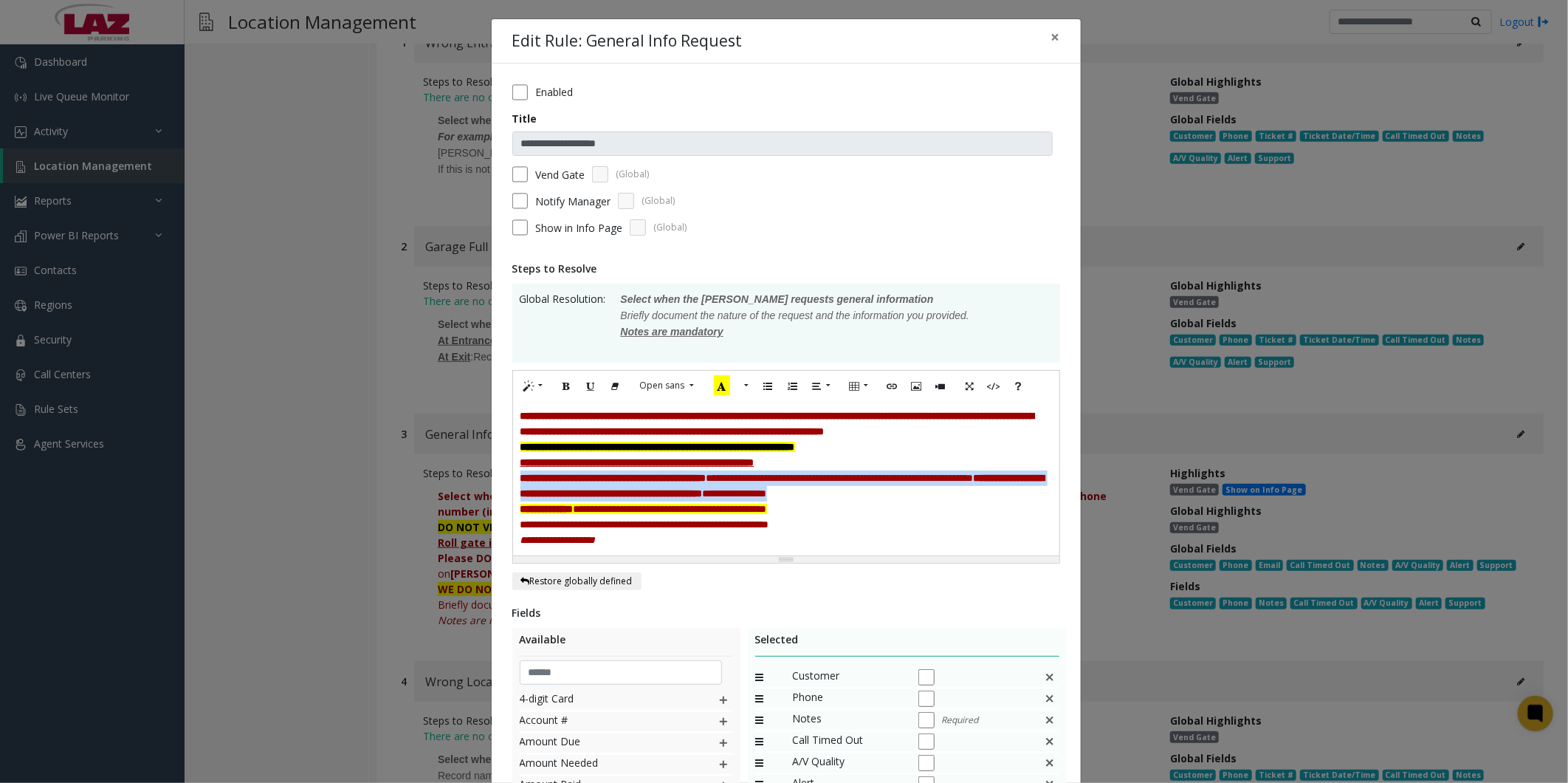
drag, startPoint x: 515, startPoint y: 485, endPoint x: 742, endPoint y: 520, distance: 229.7
click at [403, 4] on div "**********" at bounding box center [785, 486] width 532 height 31
copy font "**********"
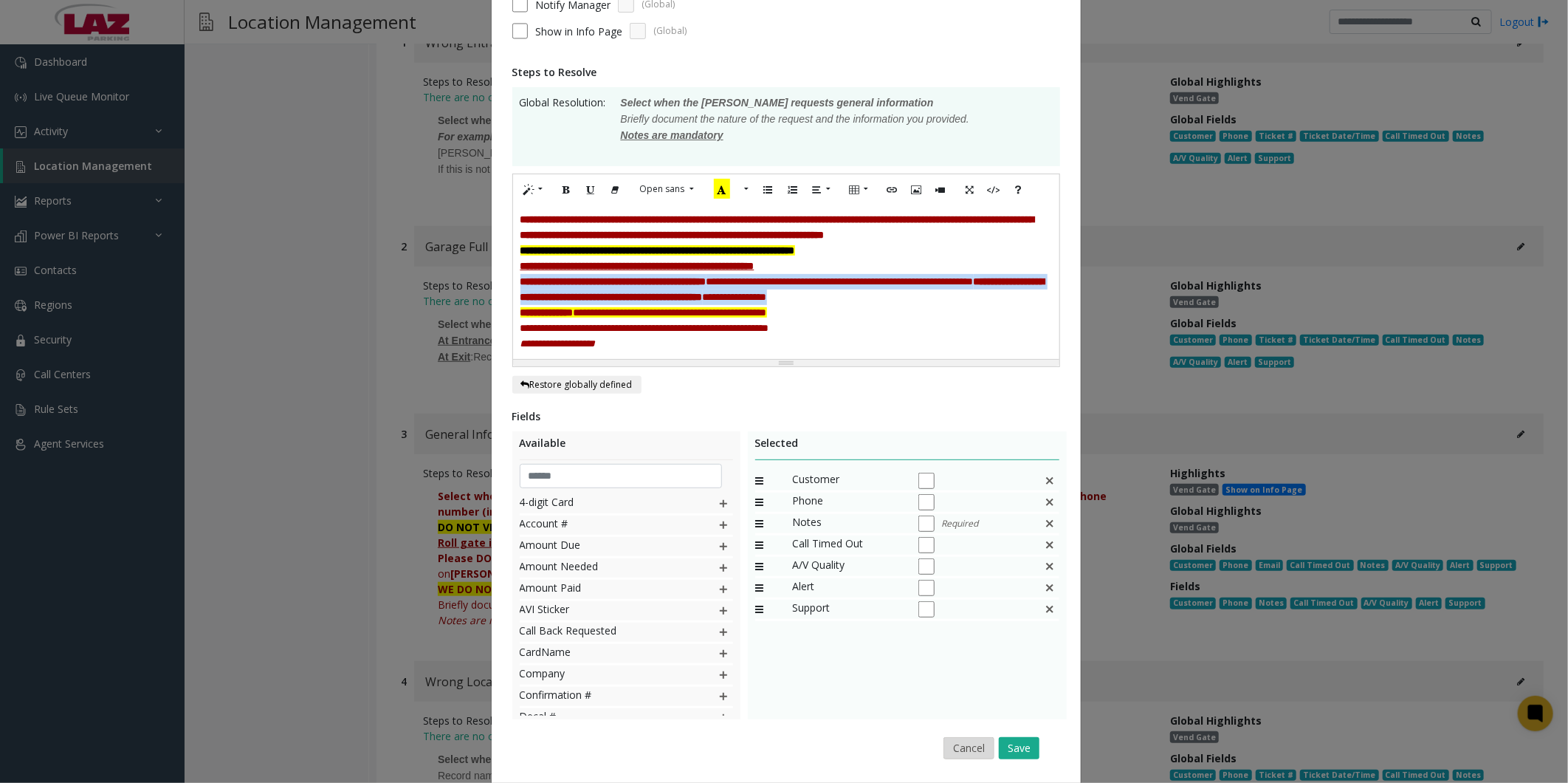
scroll to position [274, 0]
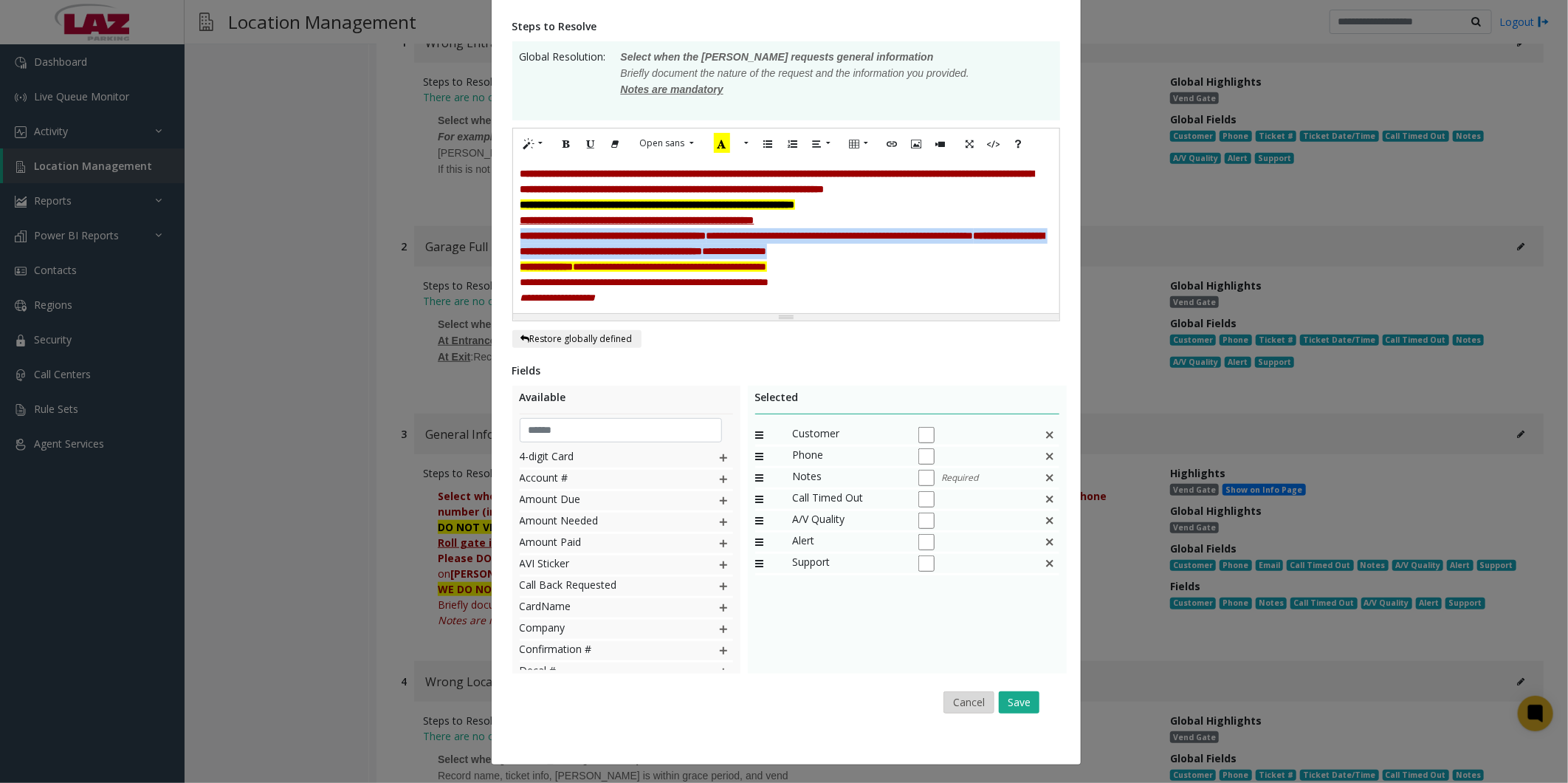
click at [403, 4] on button "Cancel" at bounding box center [969, 702] width 51 height 22
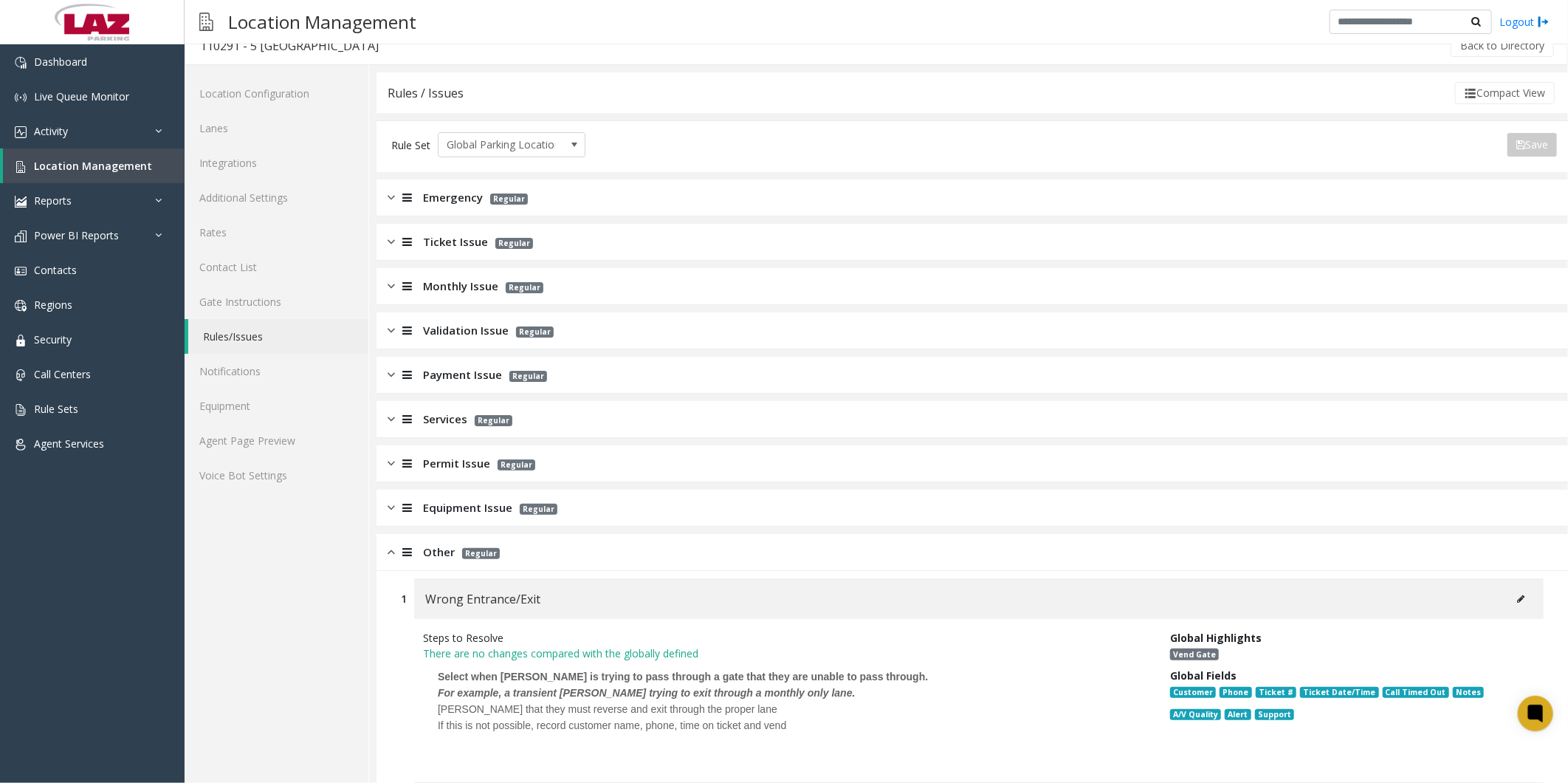
scroll to position [0, 0]
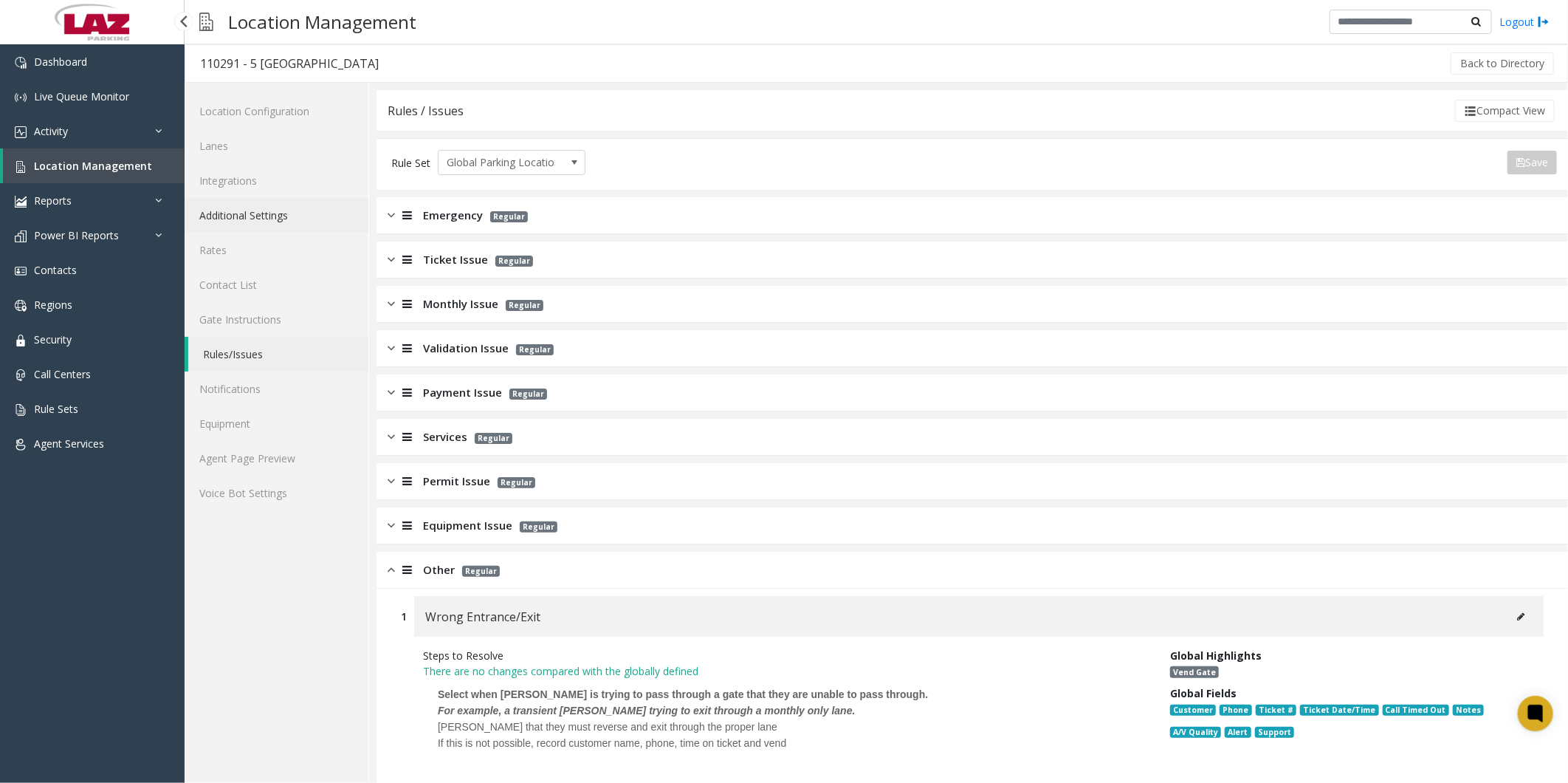
click at [211, 4] on link "Additional Settings" at bounding box center [276, 215] width 184 height 35
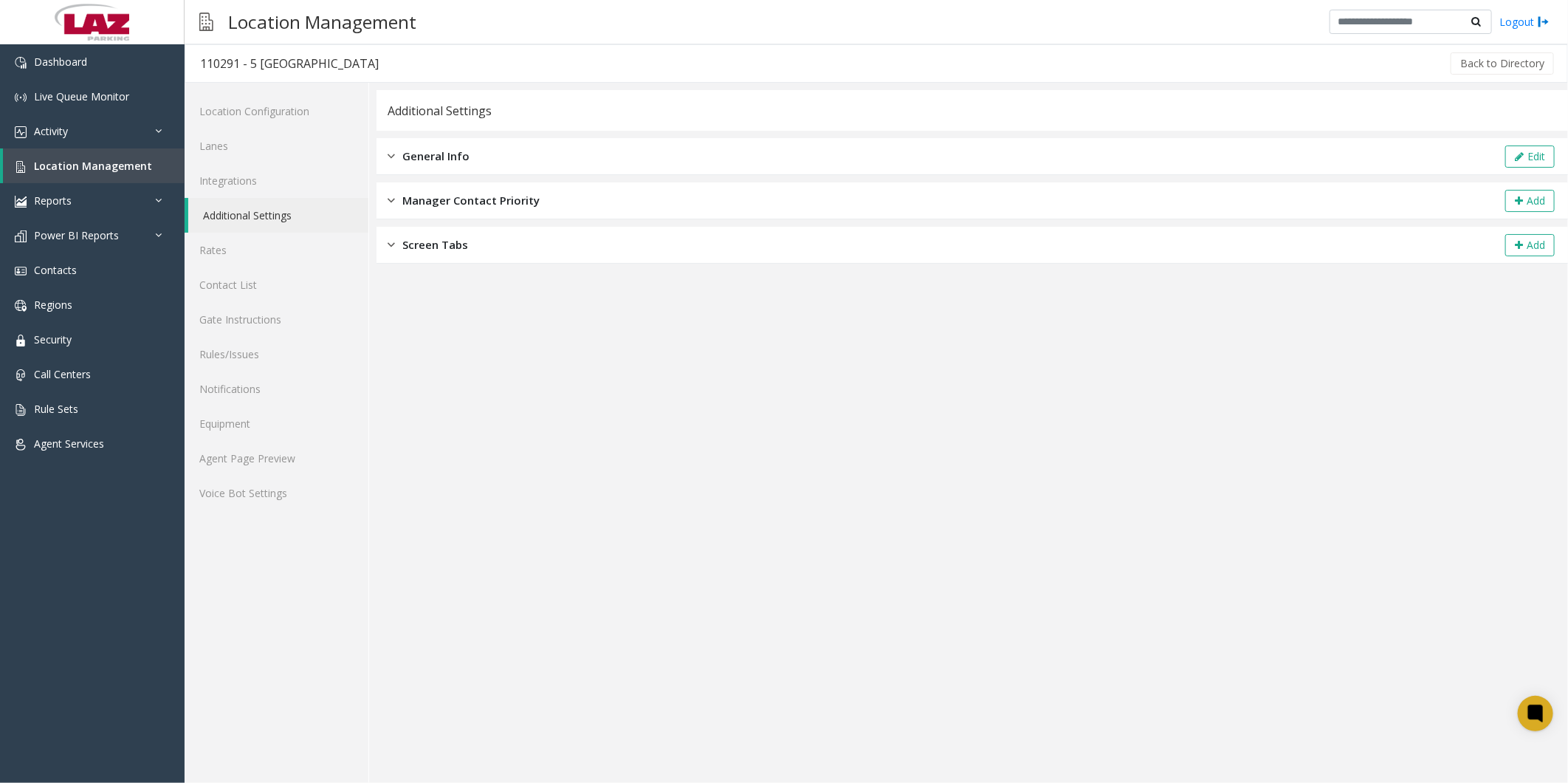
click at [403, 4] on span "General Info" at bounding box center [435, 156] width 67 height 17
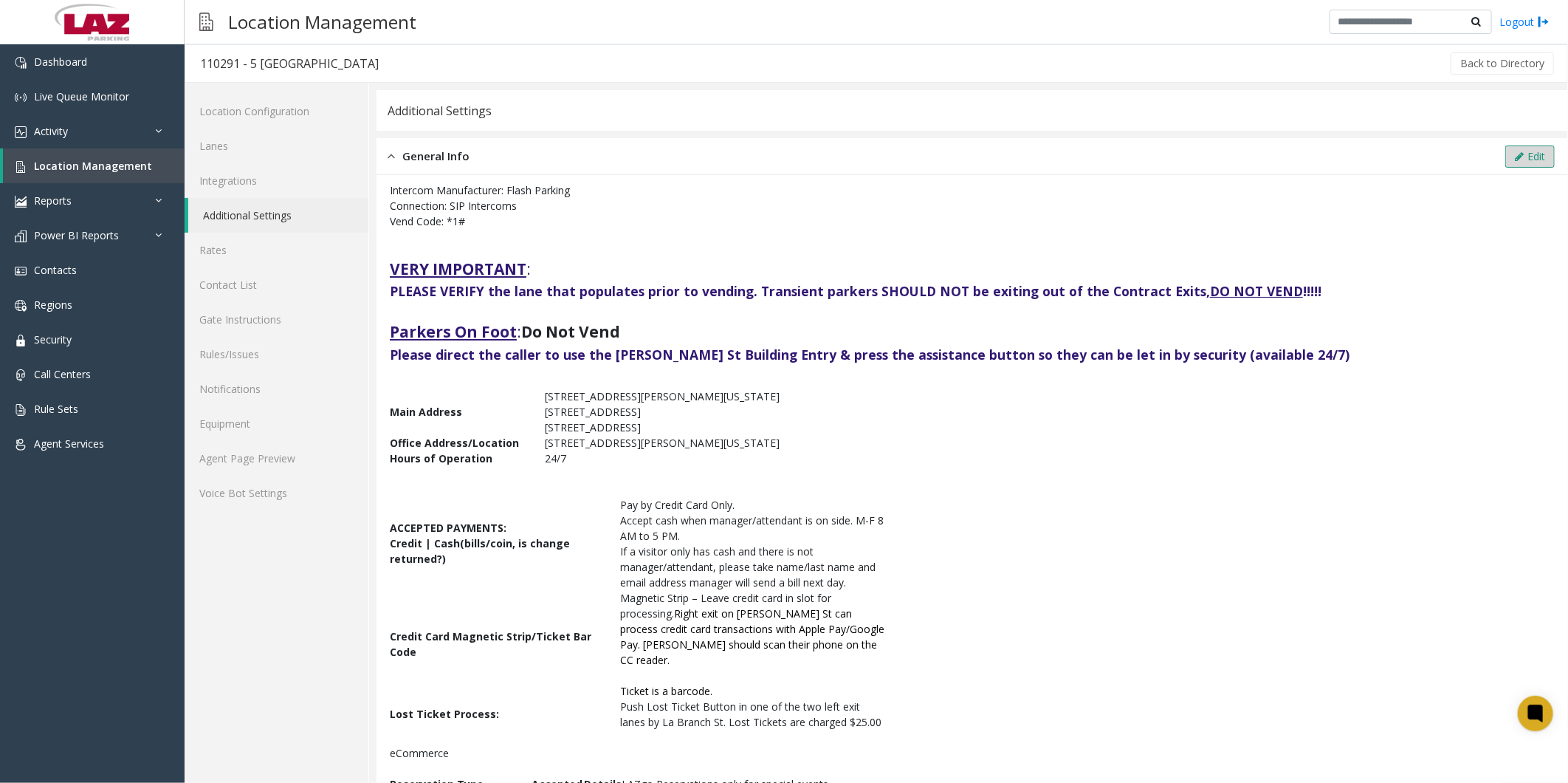
click at [403, 4] on button "Edit" at bounding box center [1529, 157] width 49 height 22
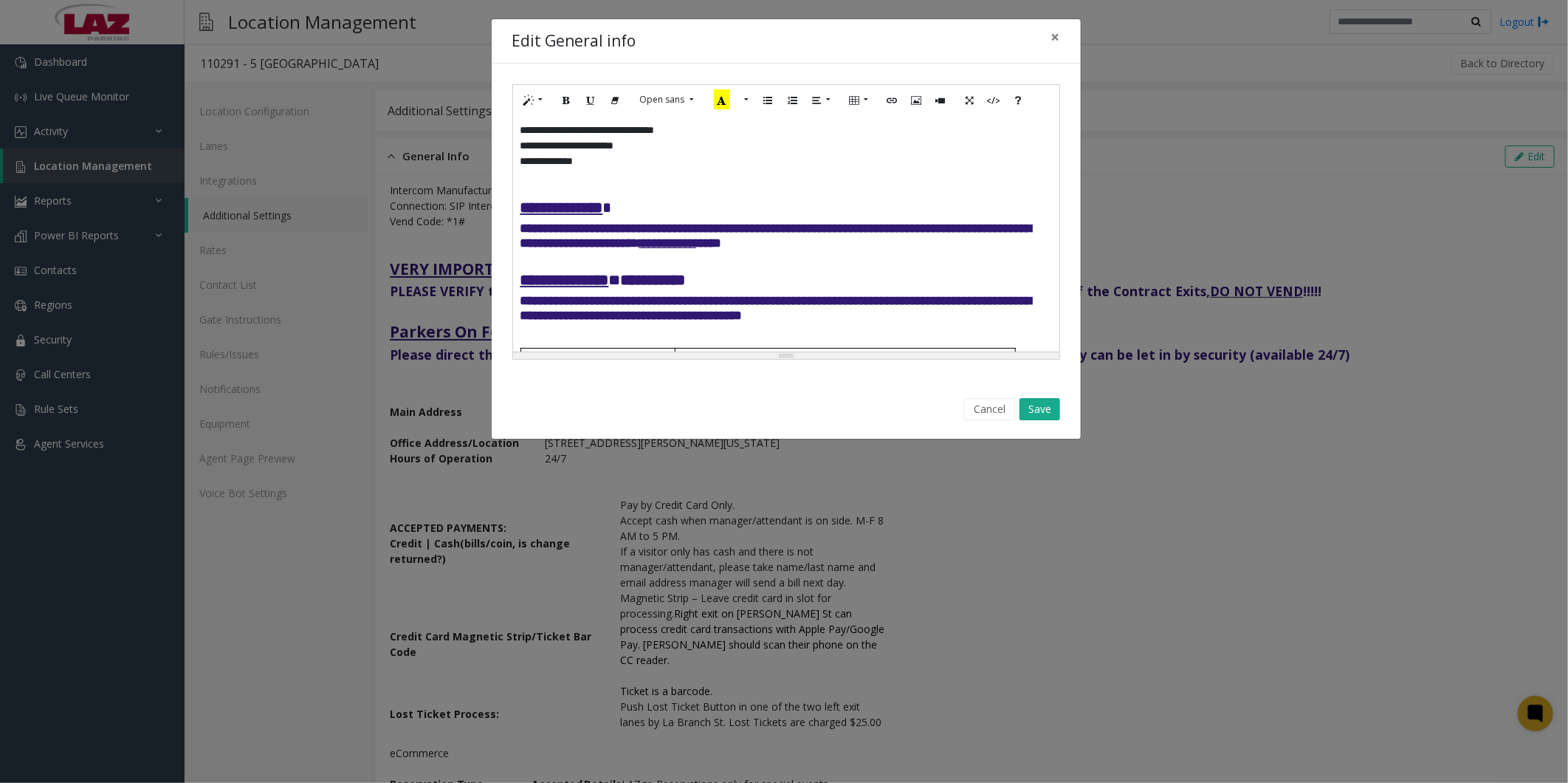
click at [403, 4] on h5 "**********" at bounding box center [785, 235] width 532 height 30
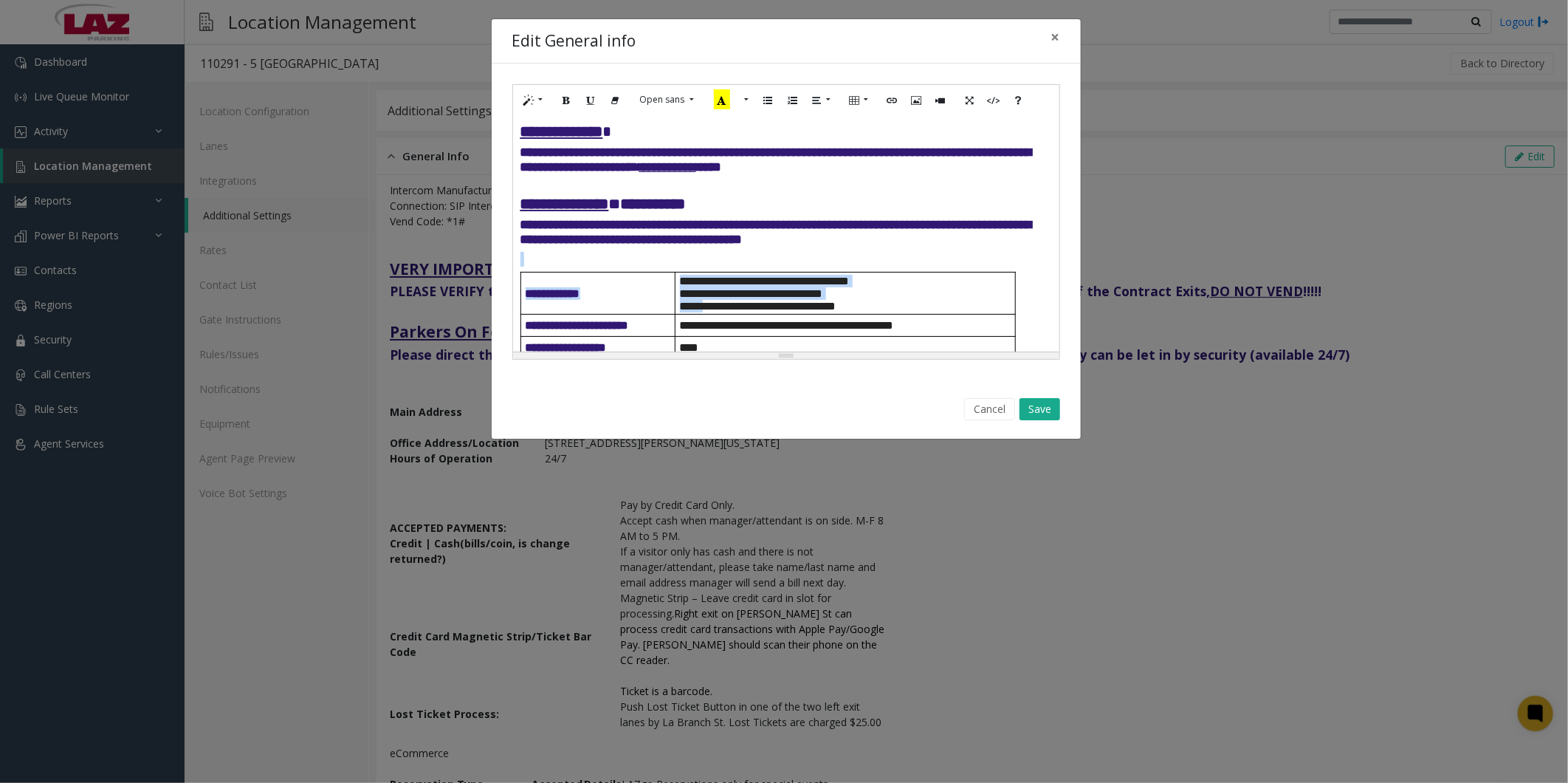
scroll to position [85, 0]
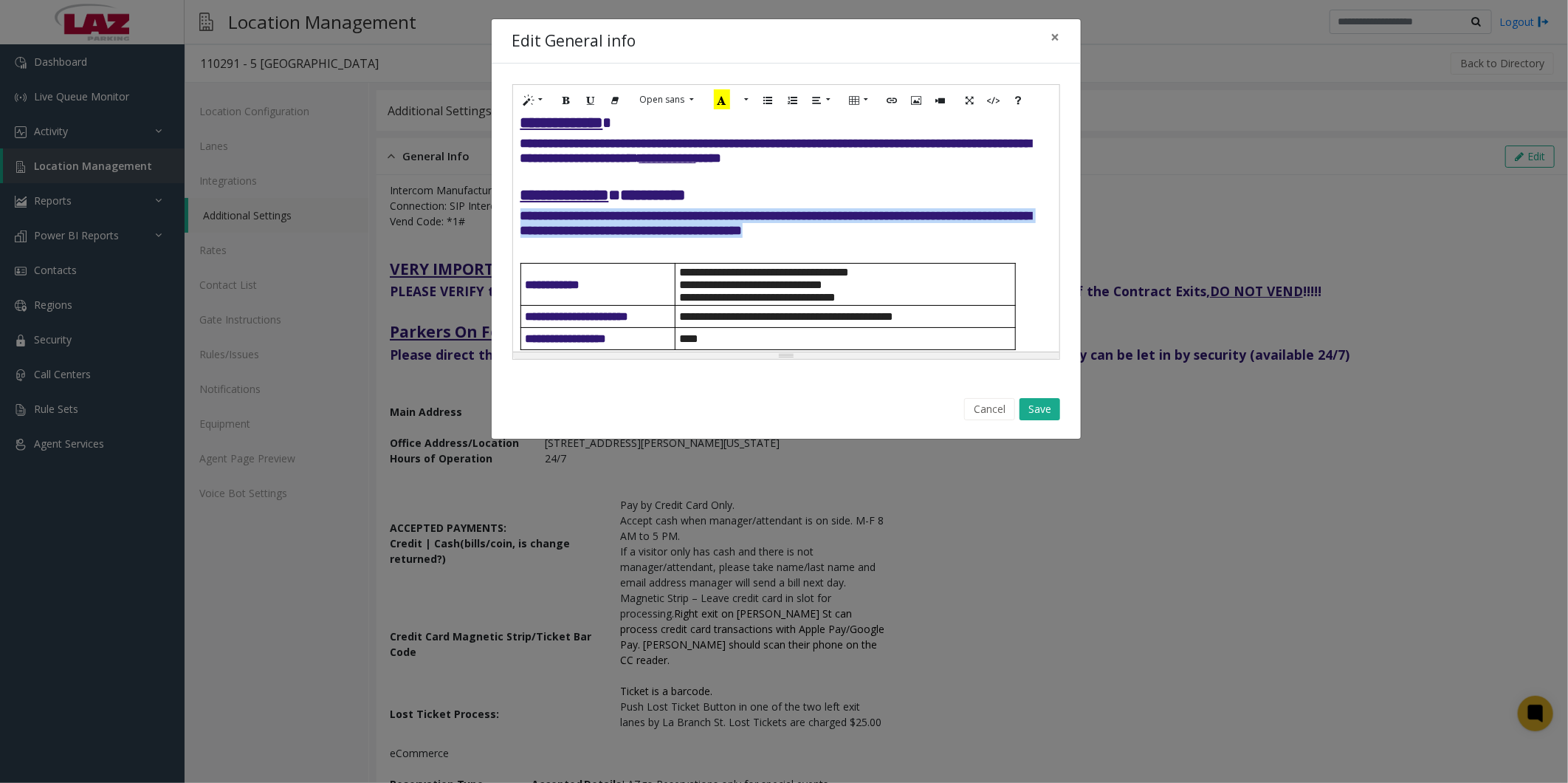
drag, startPoint x: 947, startPoint y: 341, endPoint x: 520, endPoint y: 238, distance: 439.2
click at [403, 4] on h5 "**********" at bounding box center [785, 222] width 532 height 30
paste div
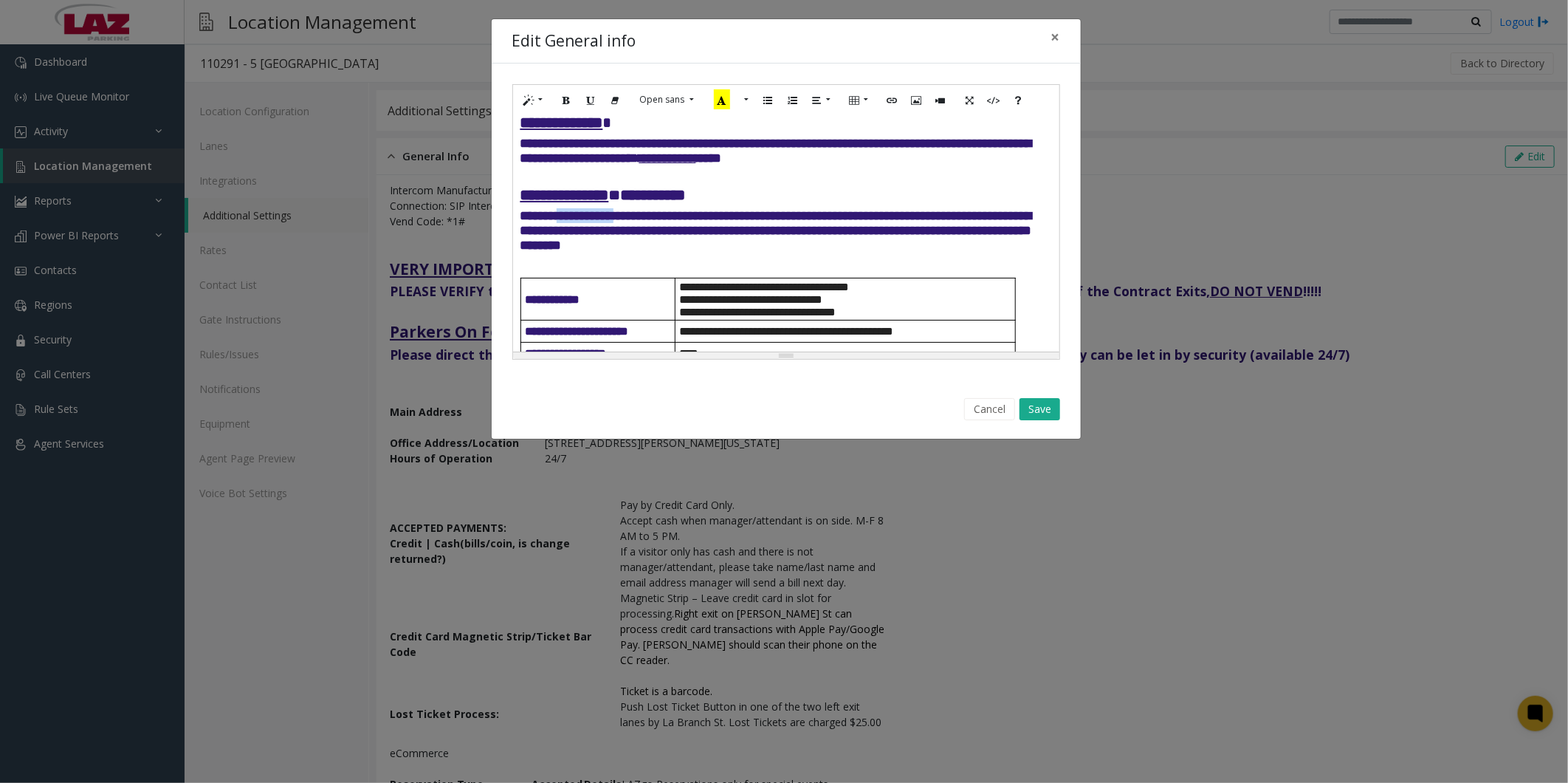
drag, startPoint x: 654, startPoint y: 238, endPoint x: 567, endPoint y: 233, distance: 87.1
click at [403, 4] on b "**********" at bounding box center [775, 230] width 512 height 43
click at [403, 4] on icon "Recent Color" at bounding box center [721, 99] width 16 height 20
click at [403, 4] on font "**********" at bounding box center [775, 230] width 512 height 43
click at [403, 4] on h5 "**********" at bounding box center [785, 230] width 532 height 44
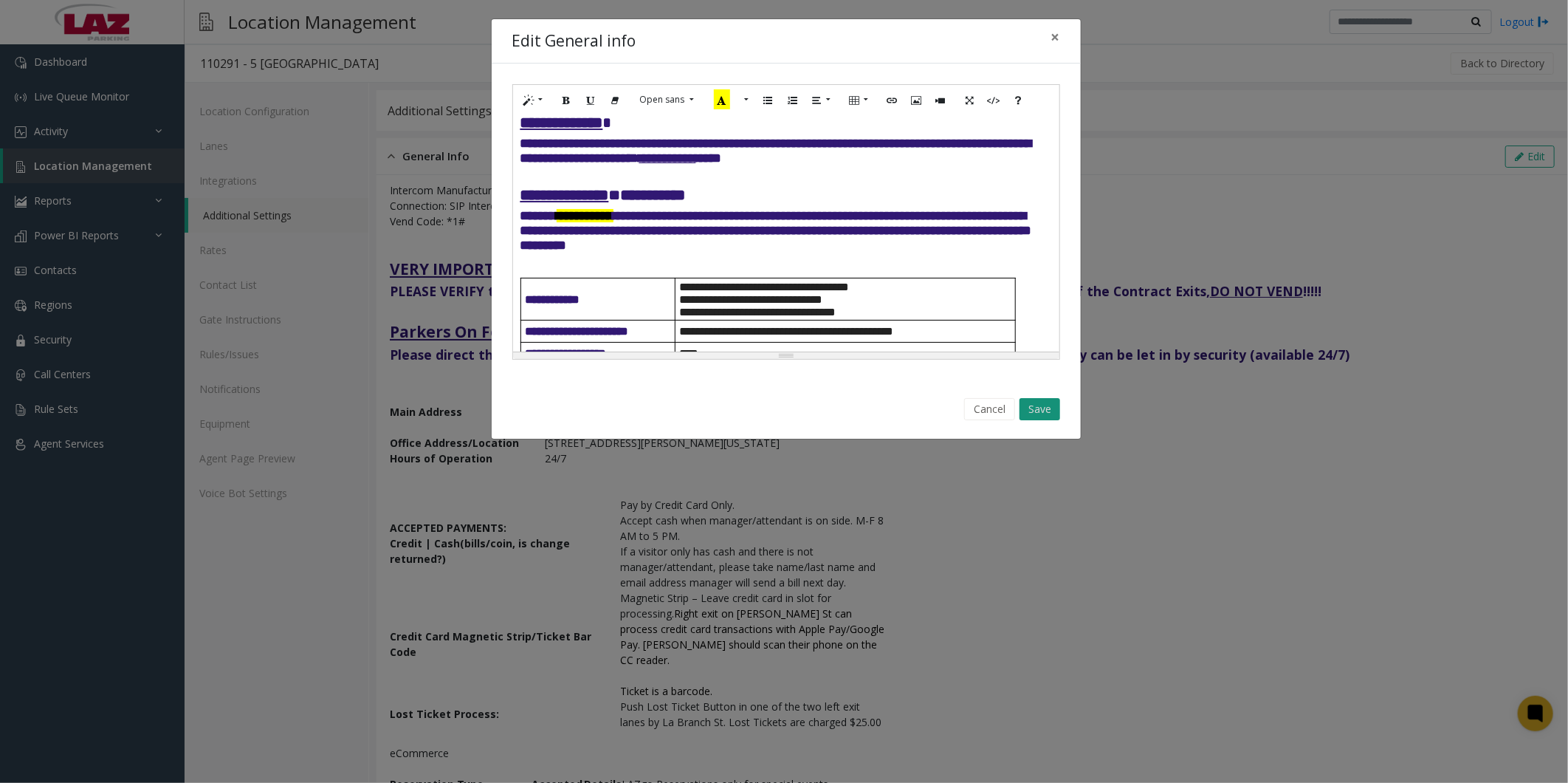
click at [403, 4] on button "Save" at bounding box center [1039, 409] width 40 height 22
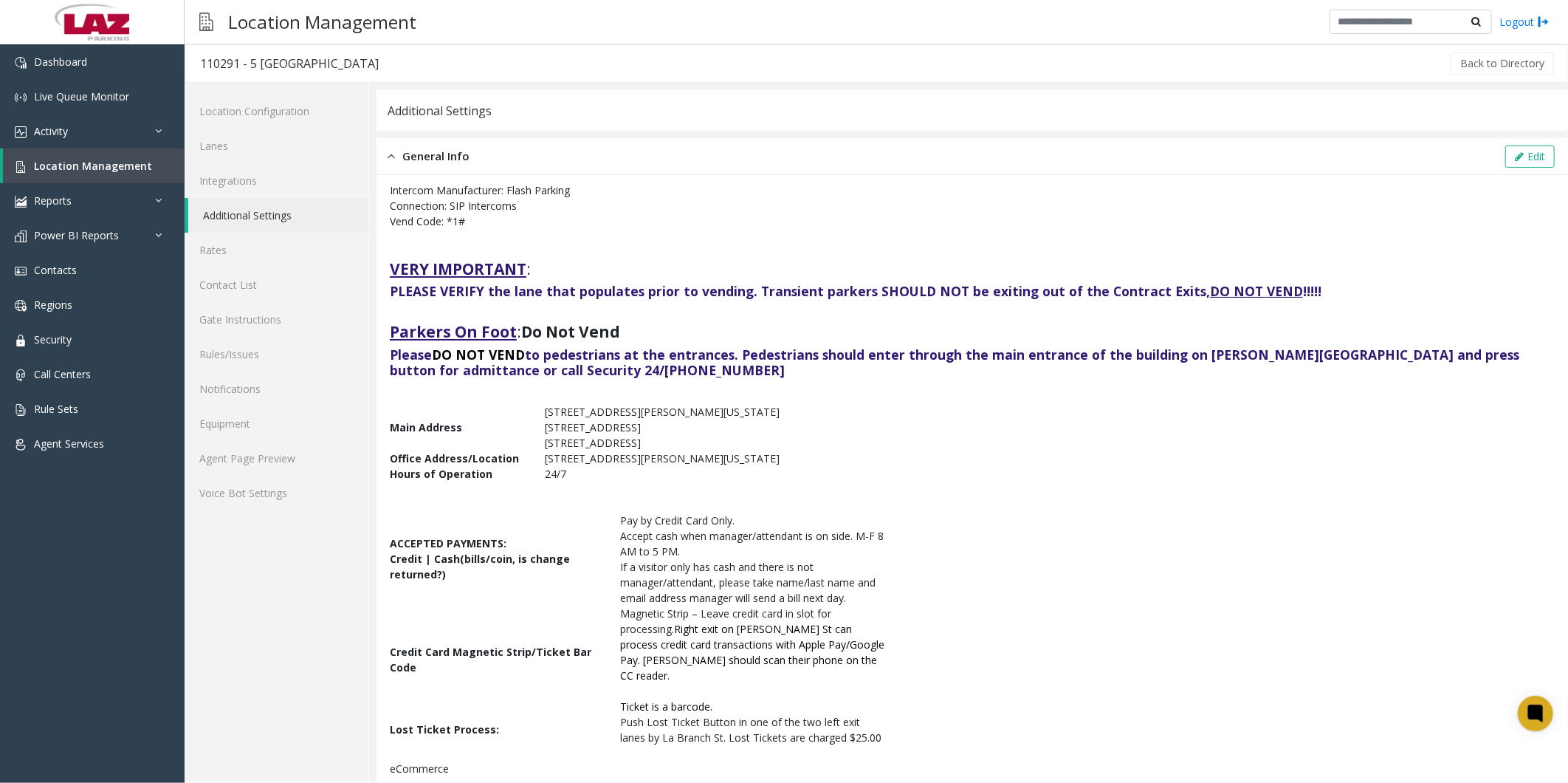
click at [403, 4] on div "Additional Settings" at bounding box center [972, 110] width 1191 height 40
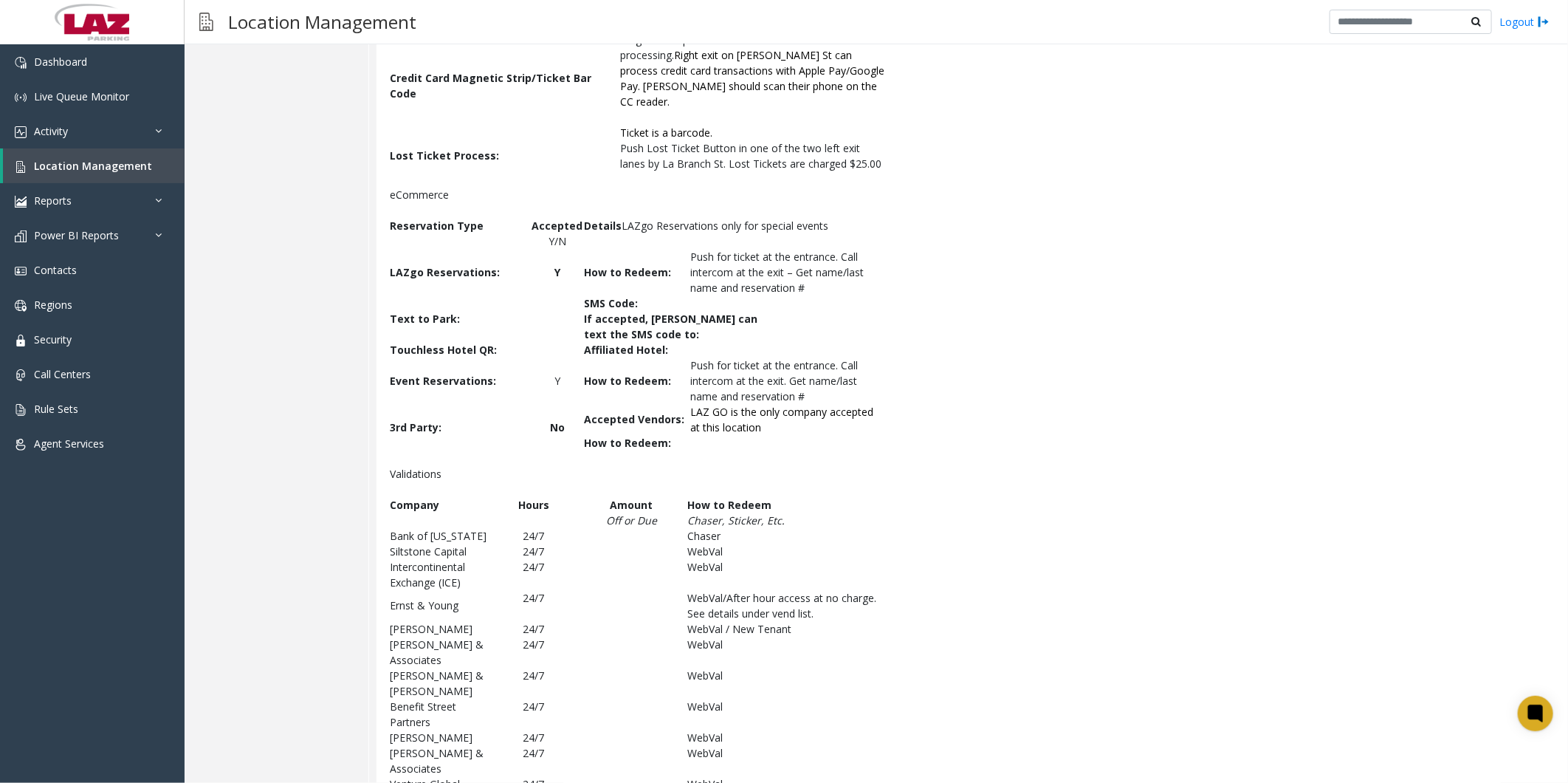
scroll to position [0, 0]
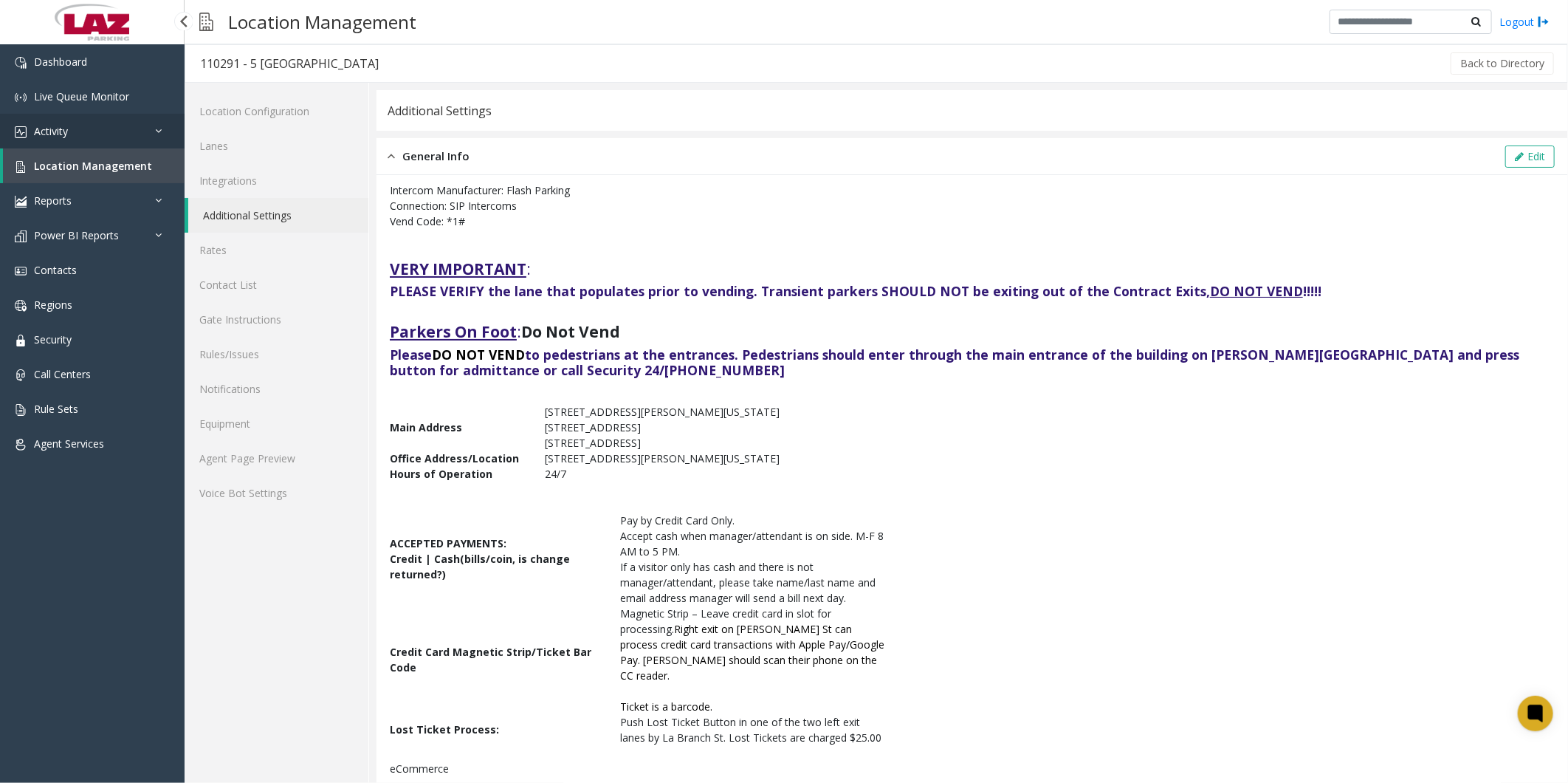
click at [61, 4] on link "Activity" at bounding box center [92, 130] width 184 height 35
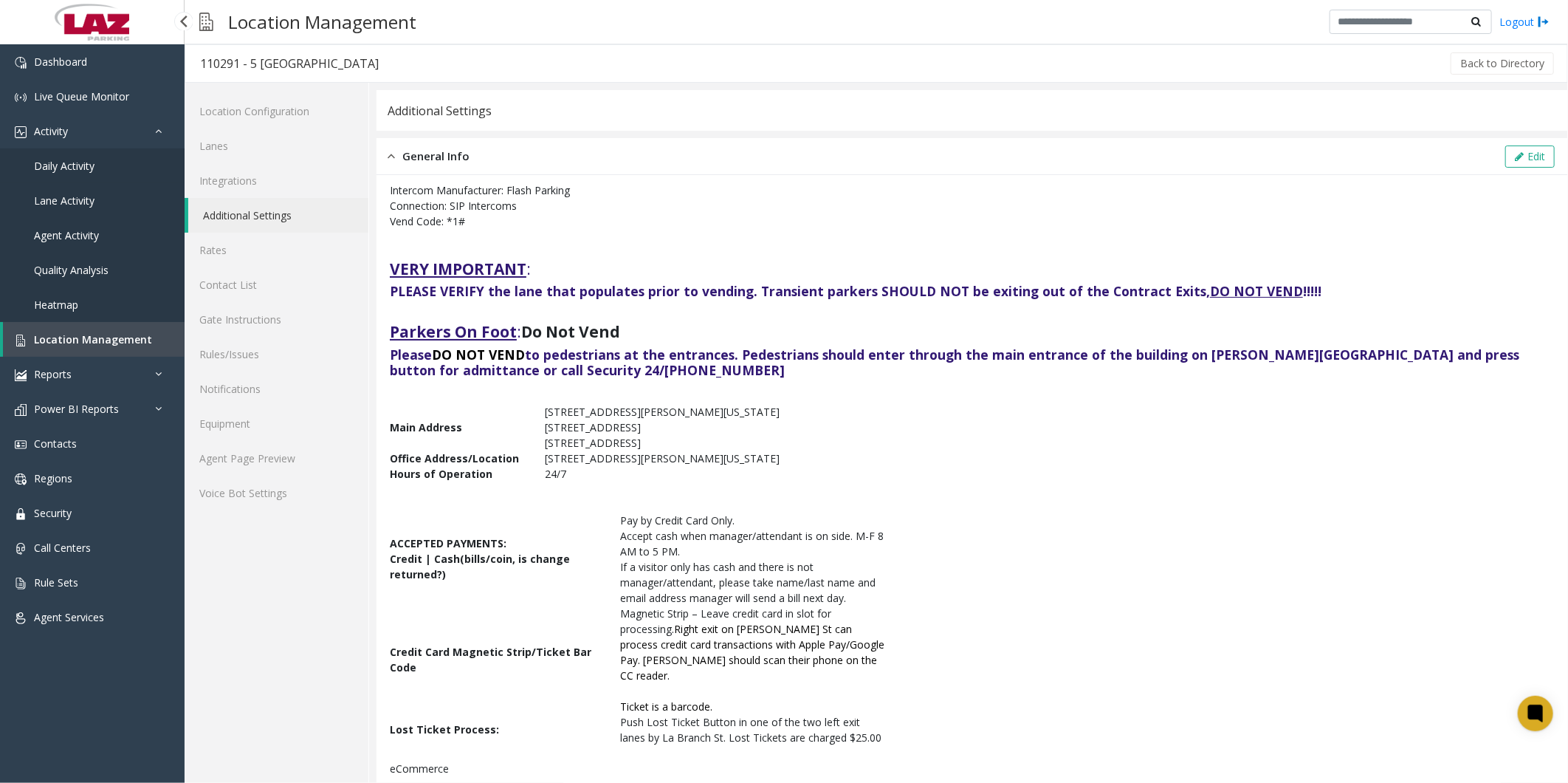
click at [76, 4] on span "Daily Activity" at bounding box center [64, 166] width 60 height 14
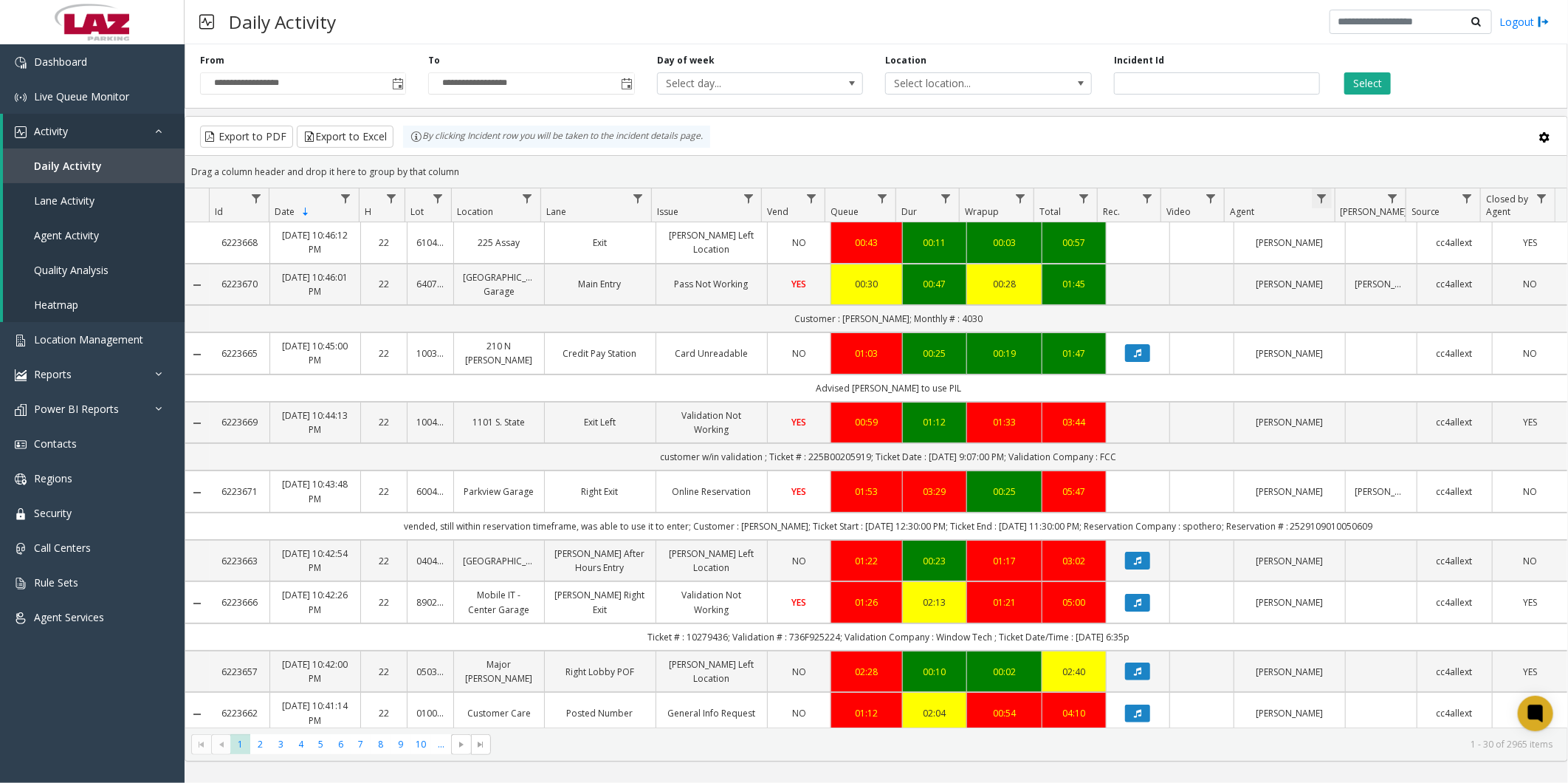
click at [403, 4] on span "Data table" at bounding box center [1321, 198] width 12 height 12
click at [403, 4] on input "Agent Filter" at bounding box center [1384, 262] width 125 height 25
type input "******"
click at [403, 4] on button "Filter" at bounding box center [1417, 400] width 60 height 32
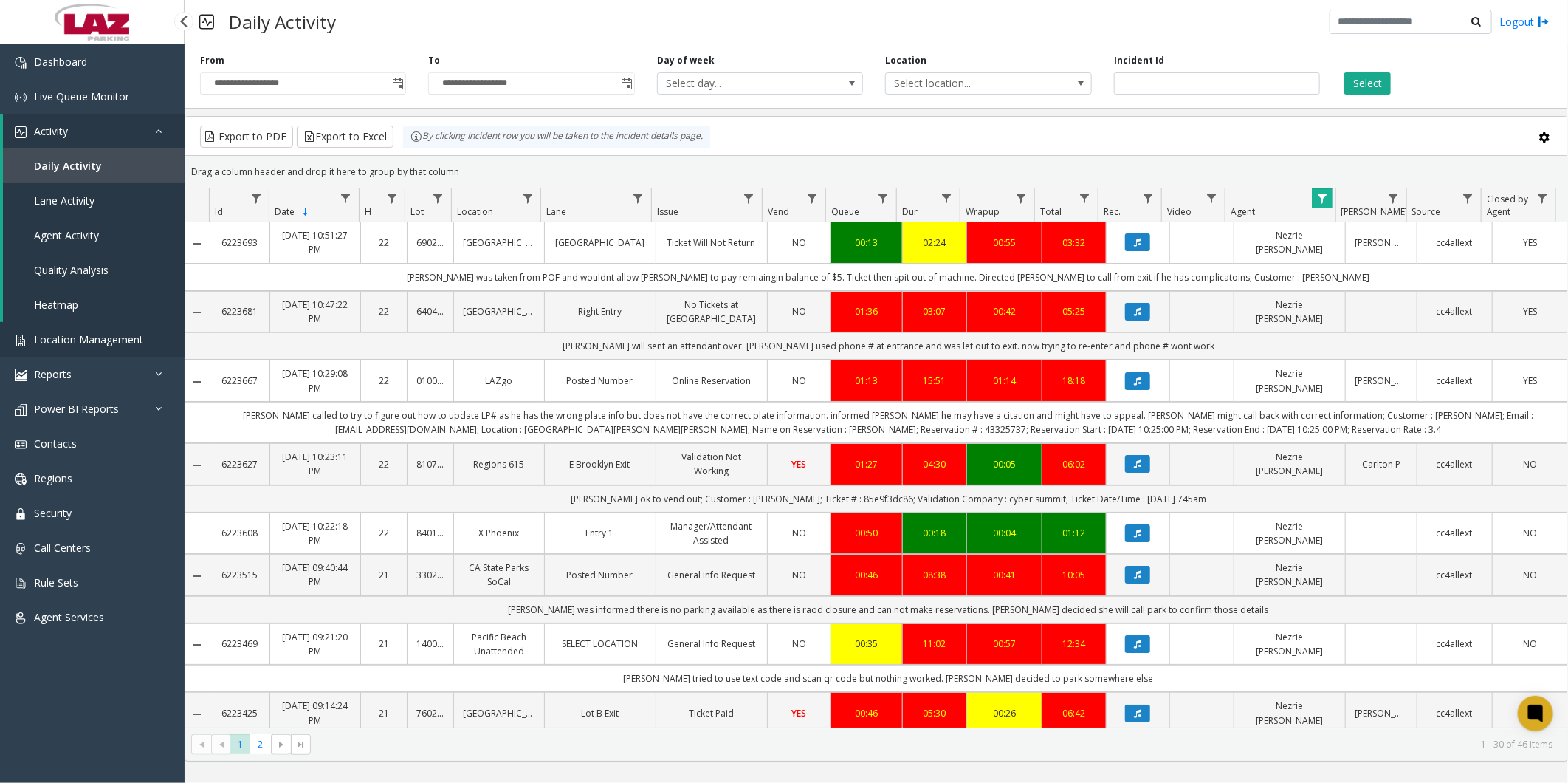
click at [67, 4] on span "Location Management" at bounding box center [88, 339] width 109 height 14
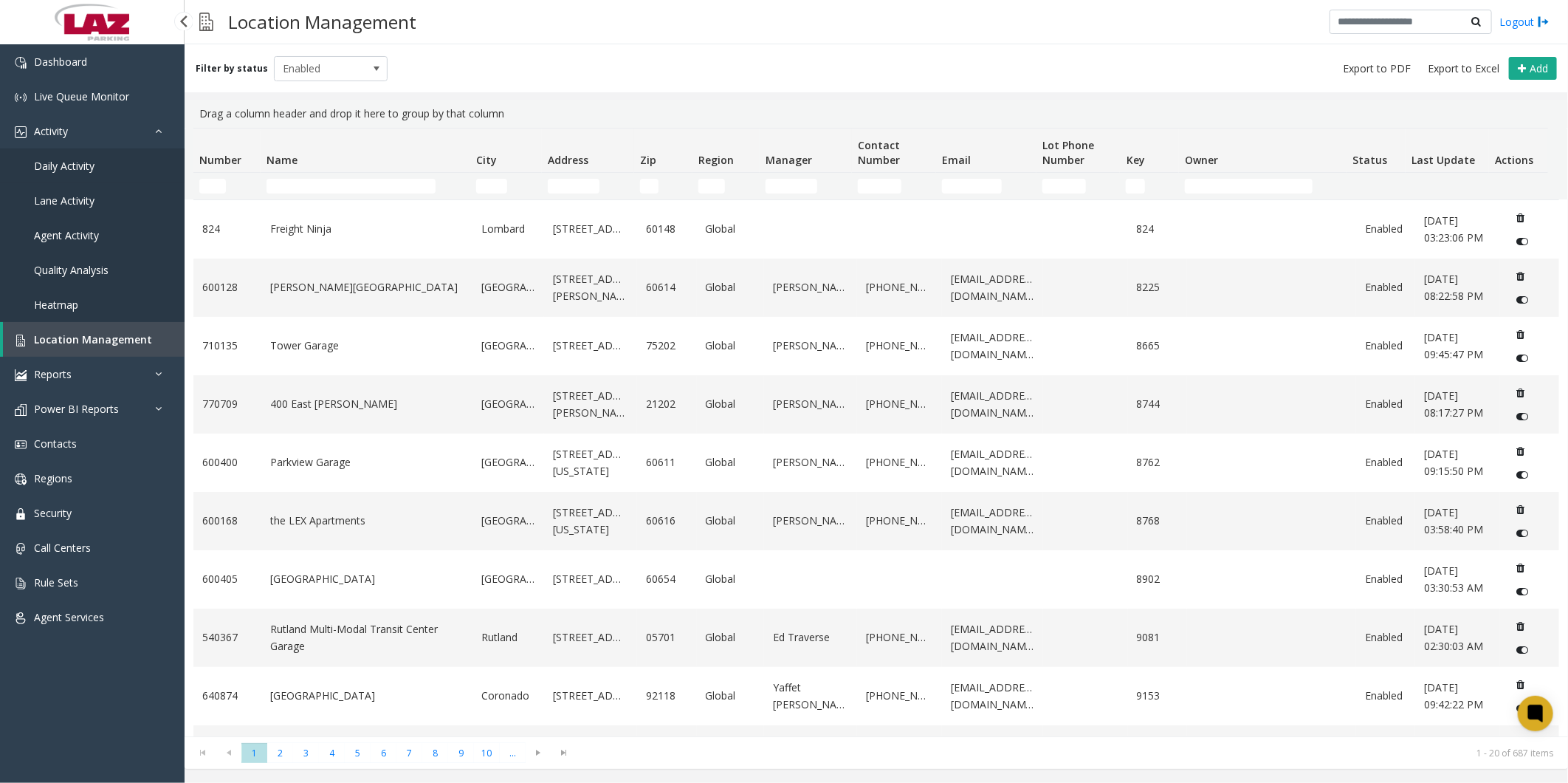
click at [64, 4] on span "Daily Activity" at bounding box center [64, 166] width 60 height 14
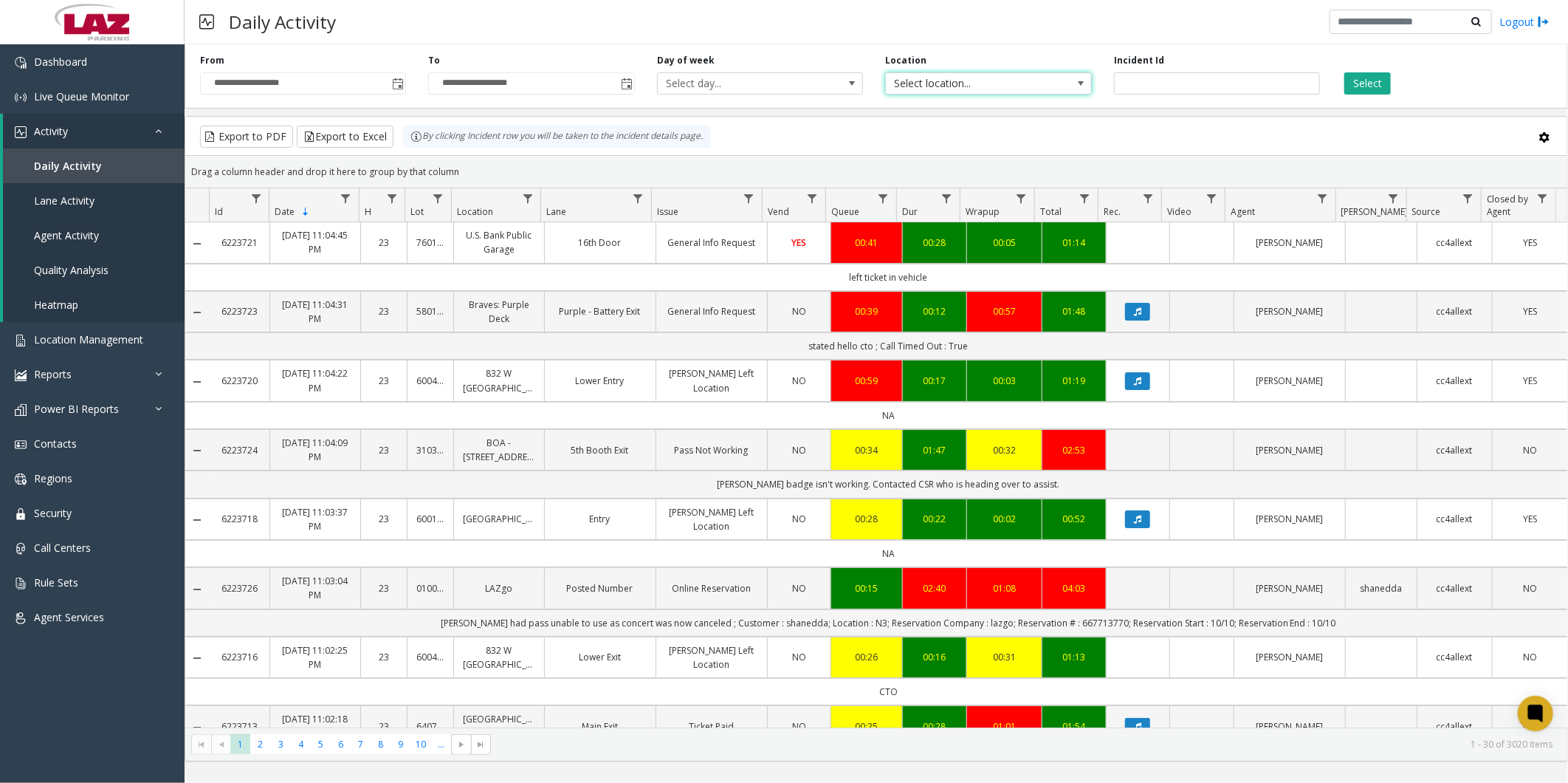
click at [403, 4] on span "Select location..." at bounding box center [968, 83] width 164 height 21
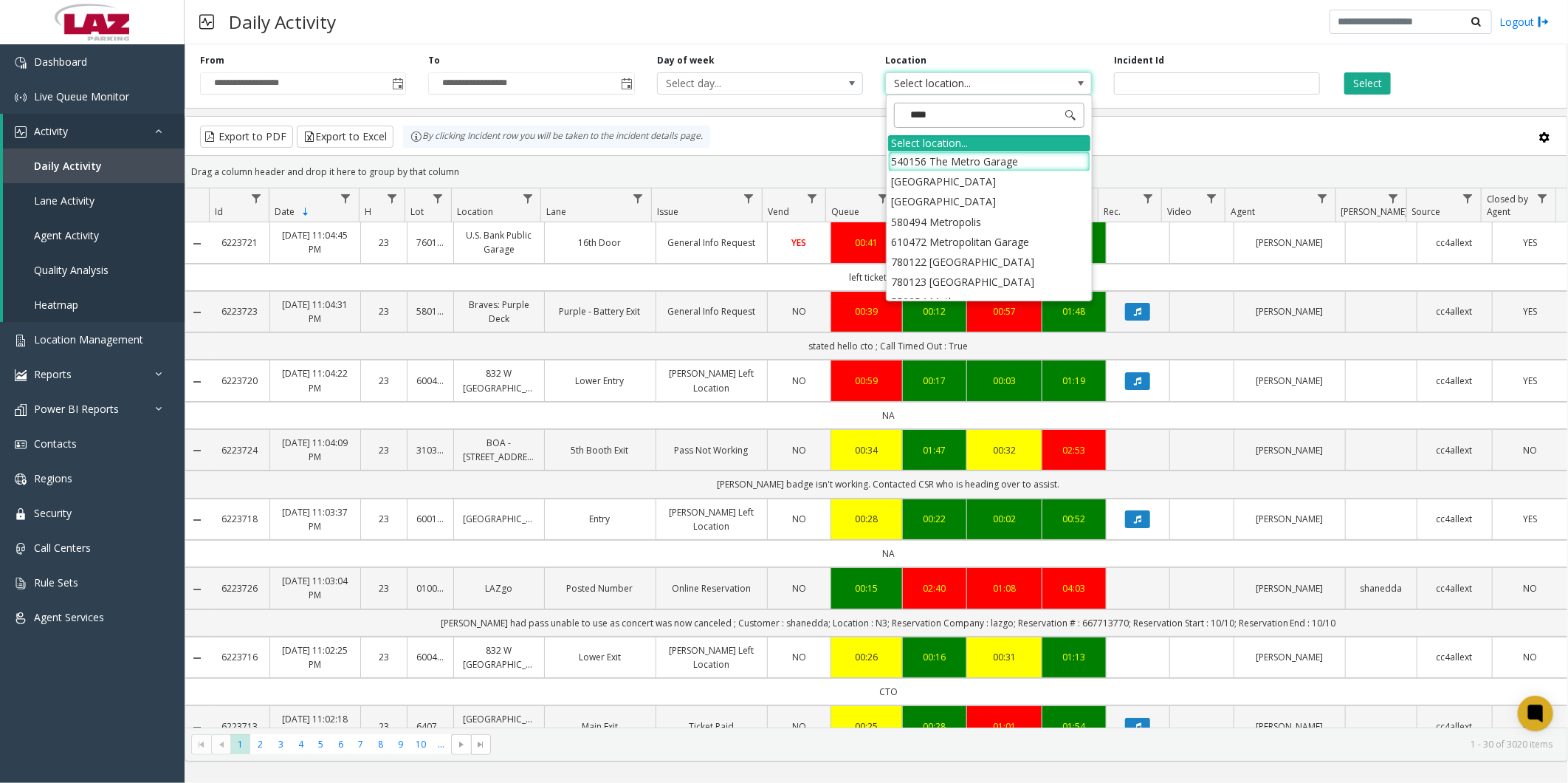
type input "*****"
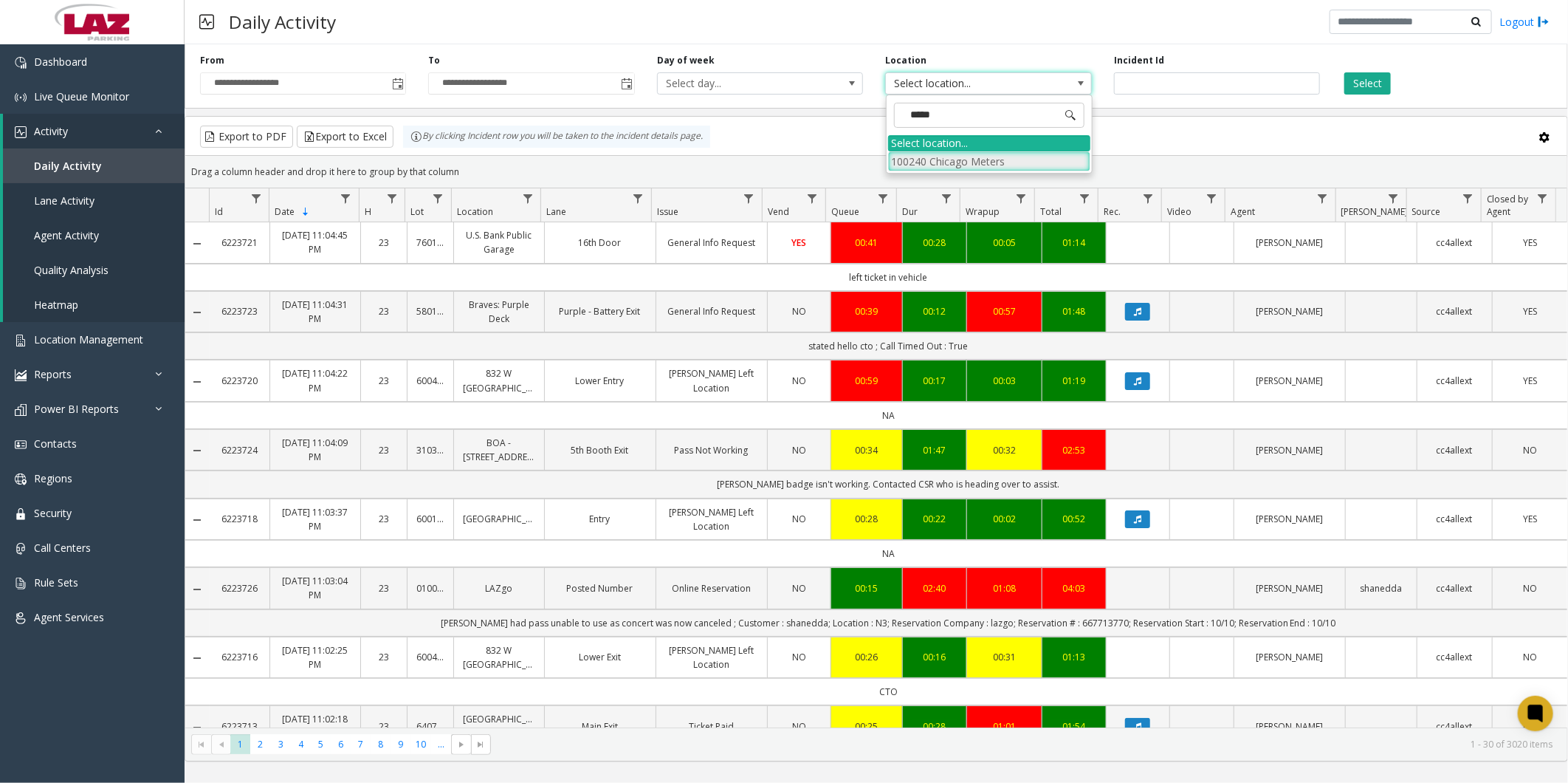
click at [403, 4] on li "100240 Chicago Meters" at bounding box center [989, 161] width 202 height 20
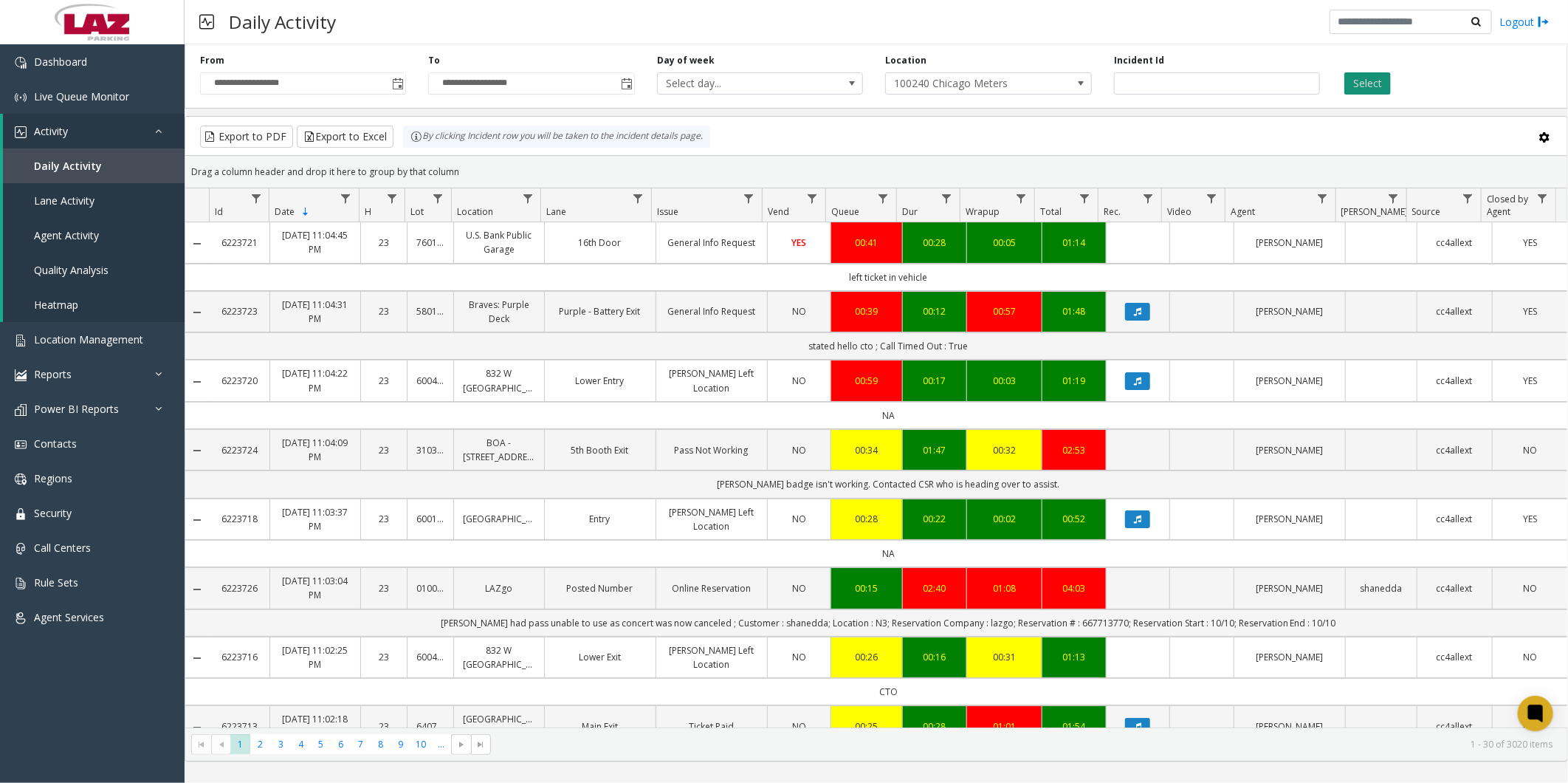
click at [403, 4] on button "Select" at bounding box center [1367, 83] width 47 height 22
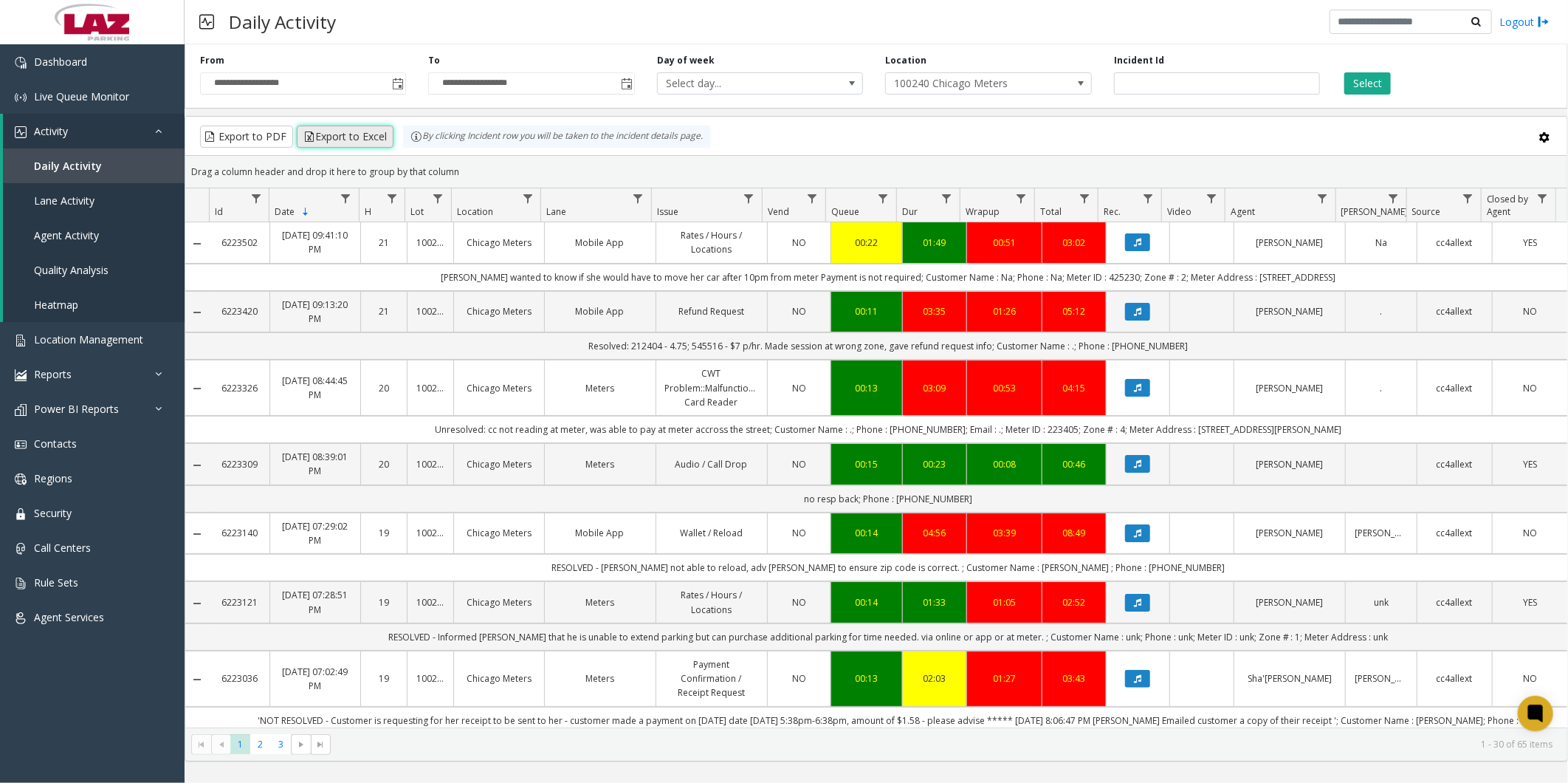
click at [348, 4] on button "Export to Excel" at bounding box center [345, 136] width 96 height 22
